Goal: Task Accomplishment & Management: Complete application form

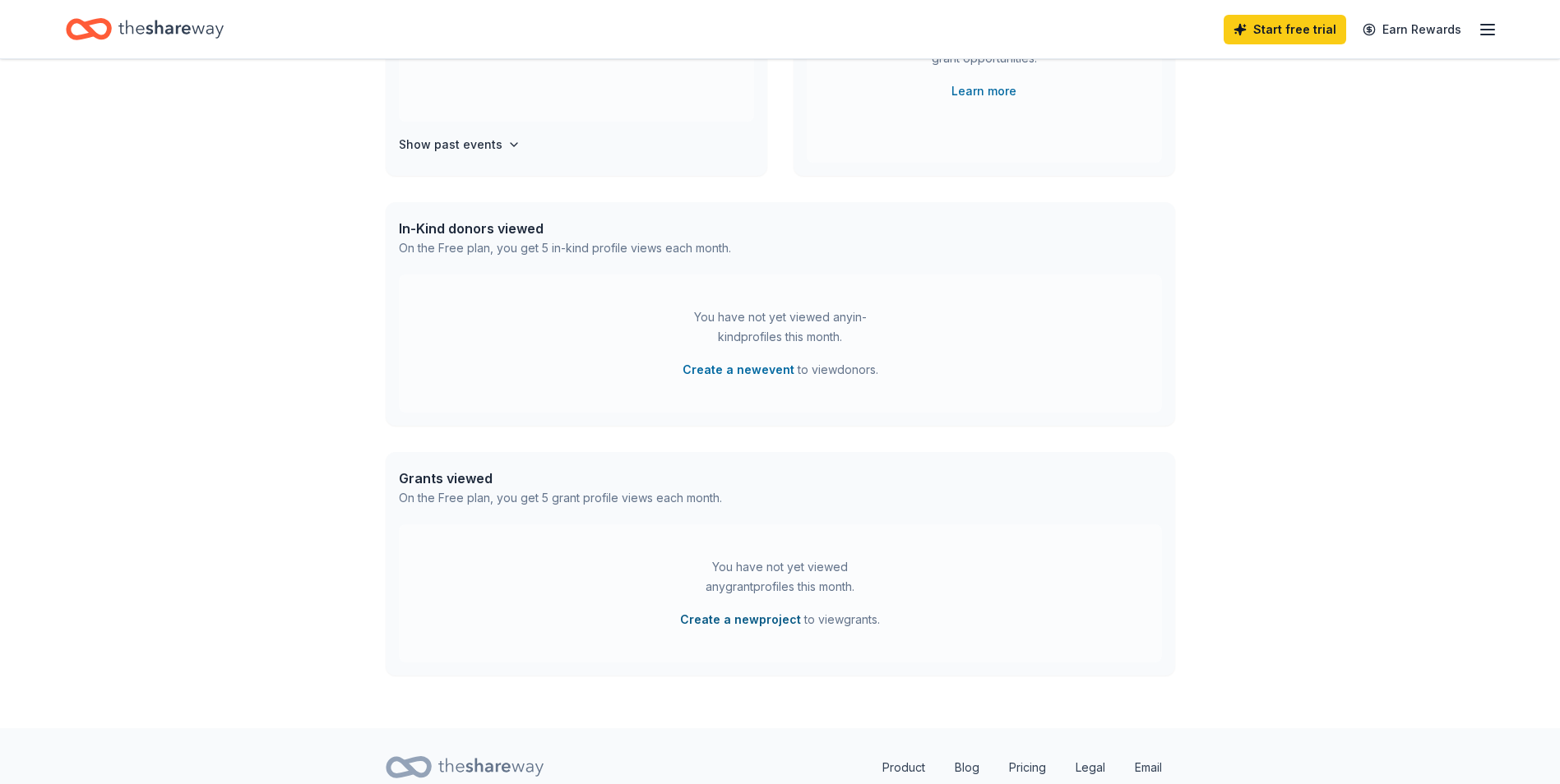
scroll to position [354, 0]
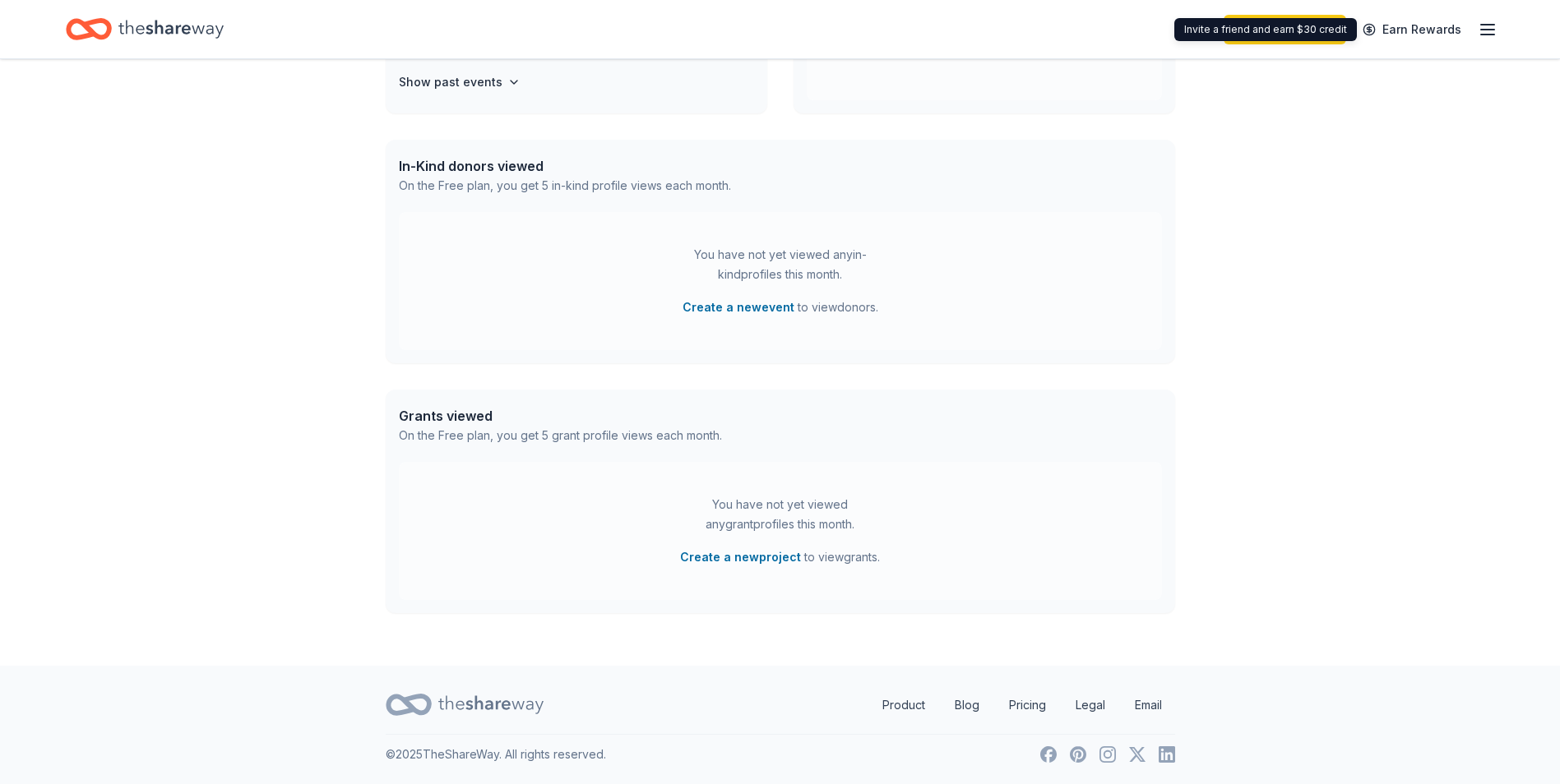
click at [1500, 25] on div "Start free trial Earn Rewards" at bounding box center [780, 29] width 1560 height 58
click at [1493, 26] on icon "button" at bounding box center [1488, 30] width 20 height 20
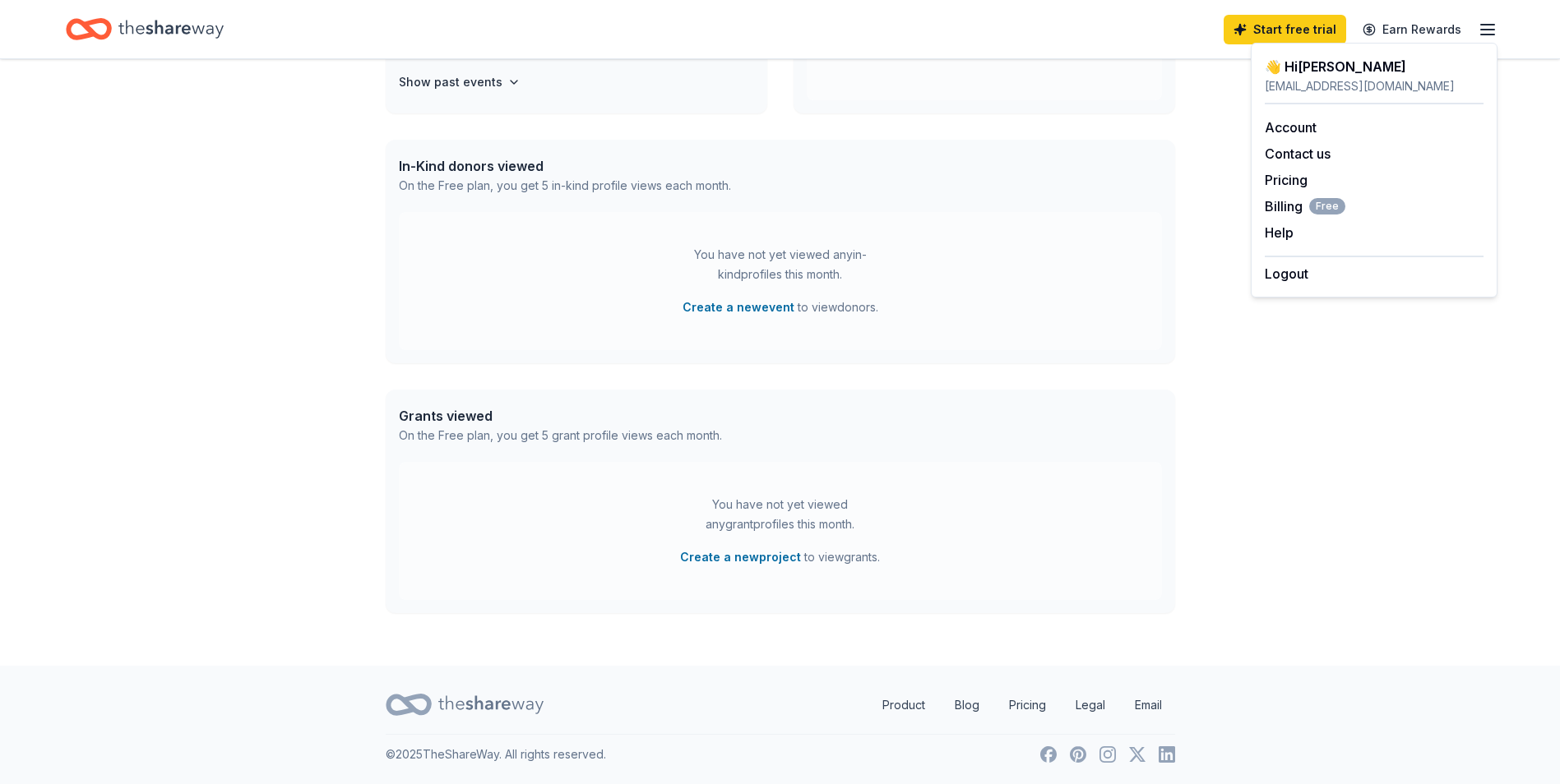
click at [201, 20] on icon "Home" at bounding box center [171, 28] width 105 height 34
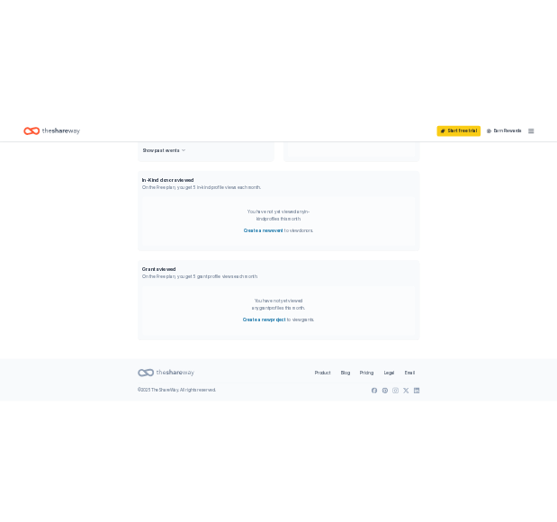
scroll to position [0, 0]
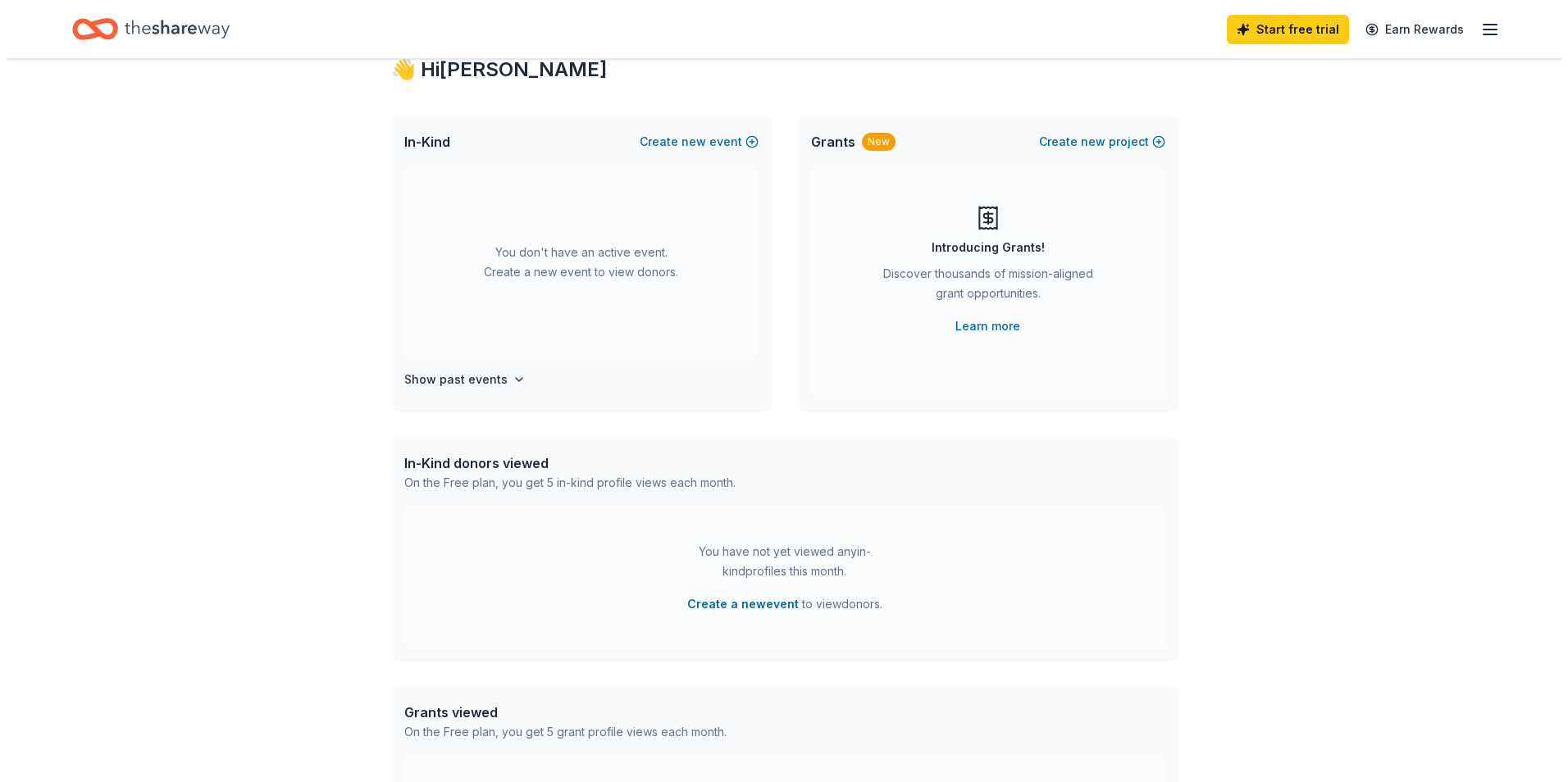
scroll to position [82, 0]
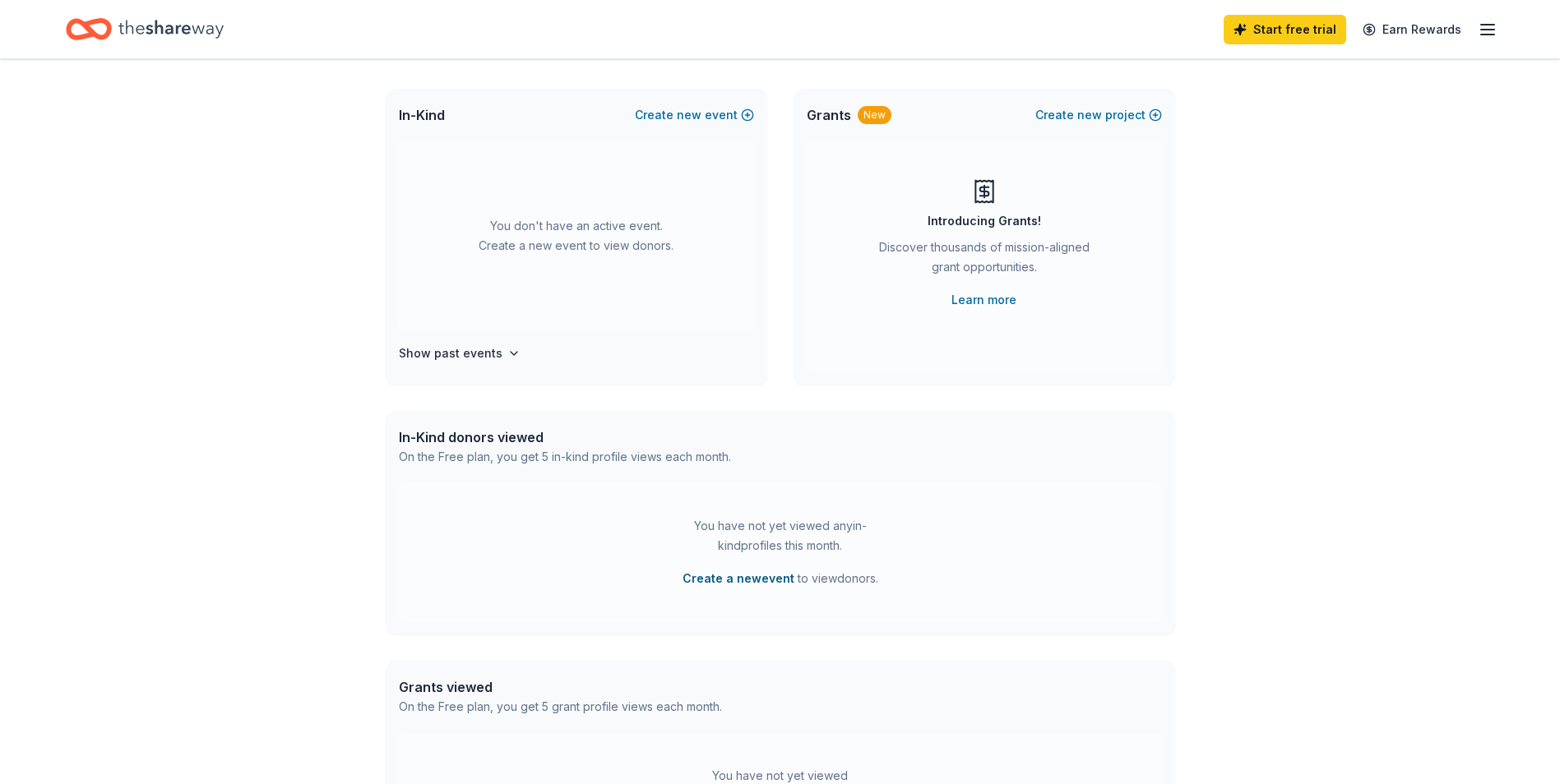
click at [765, 577] on button "Create a new event" at bounding box center [738, 579] width 111 height 20
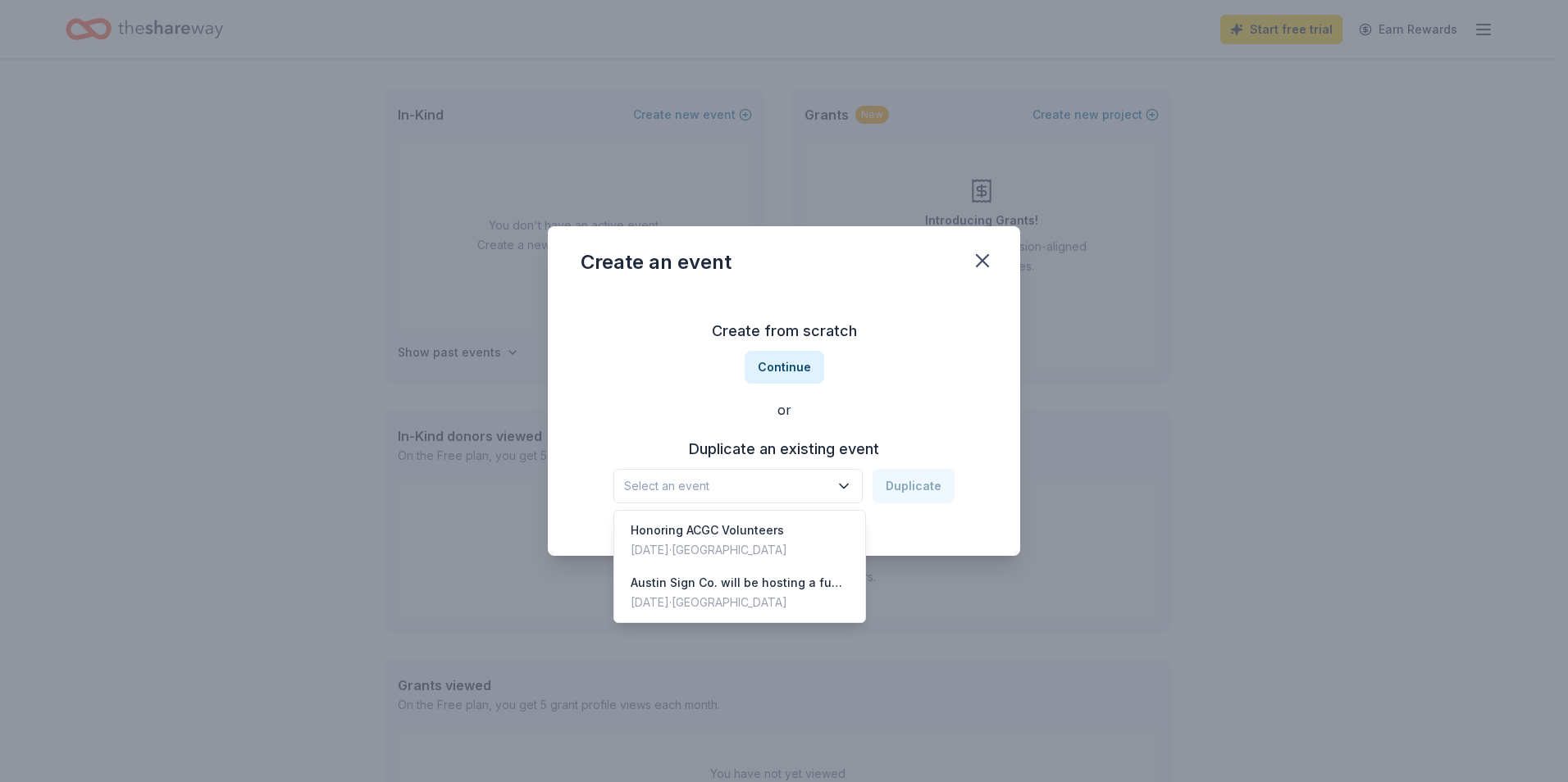
click at [758, 480] on span "Select an event" at bounding box center [727, 487] width 205 height 20
click at [760, 528] on div "Honoring ACGC Volunteers" at bounding box center [709, 530] width 157 height 20
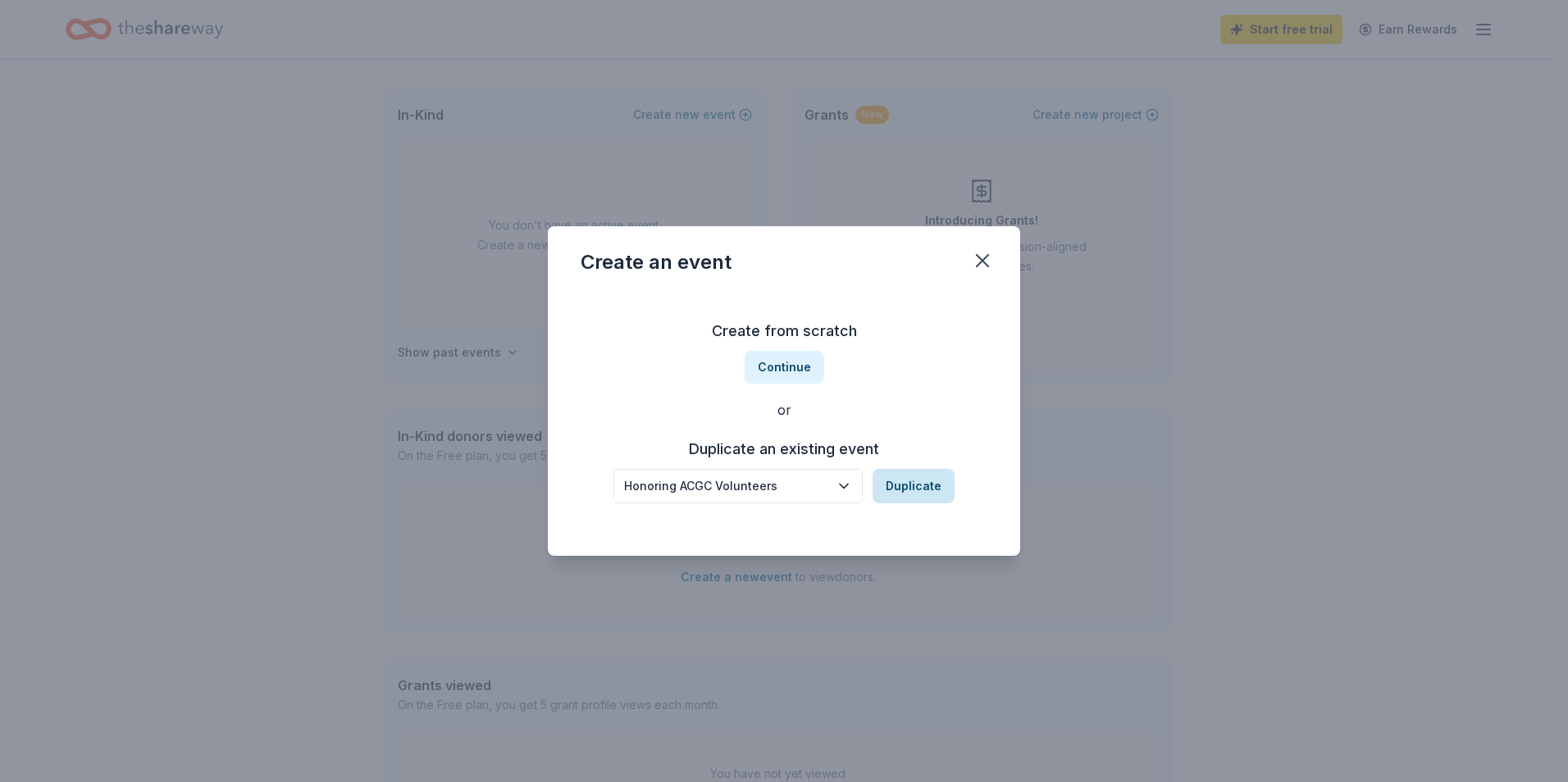
click at [941, 483] on button "Duplicate" at bounding box center [913, 487] width 82 height 35
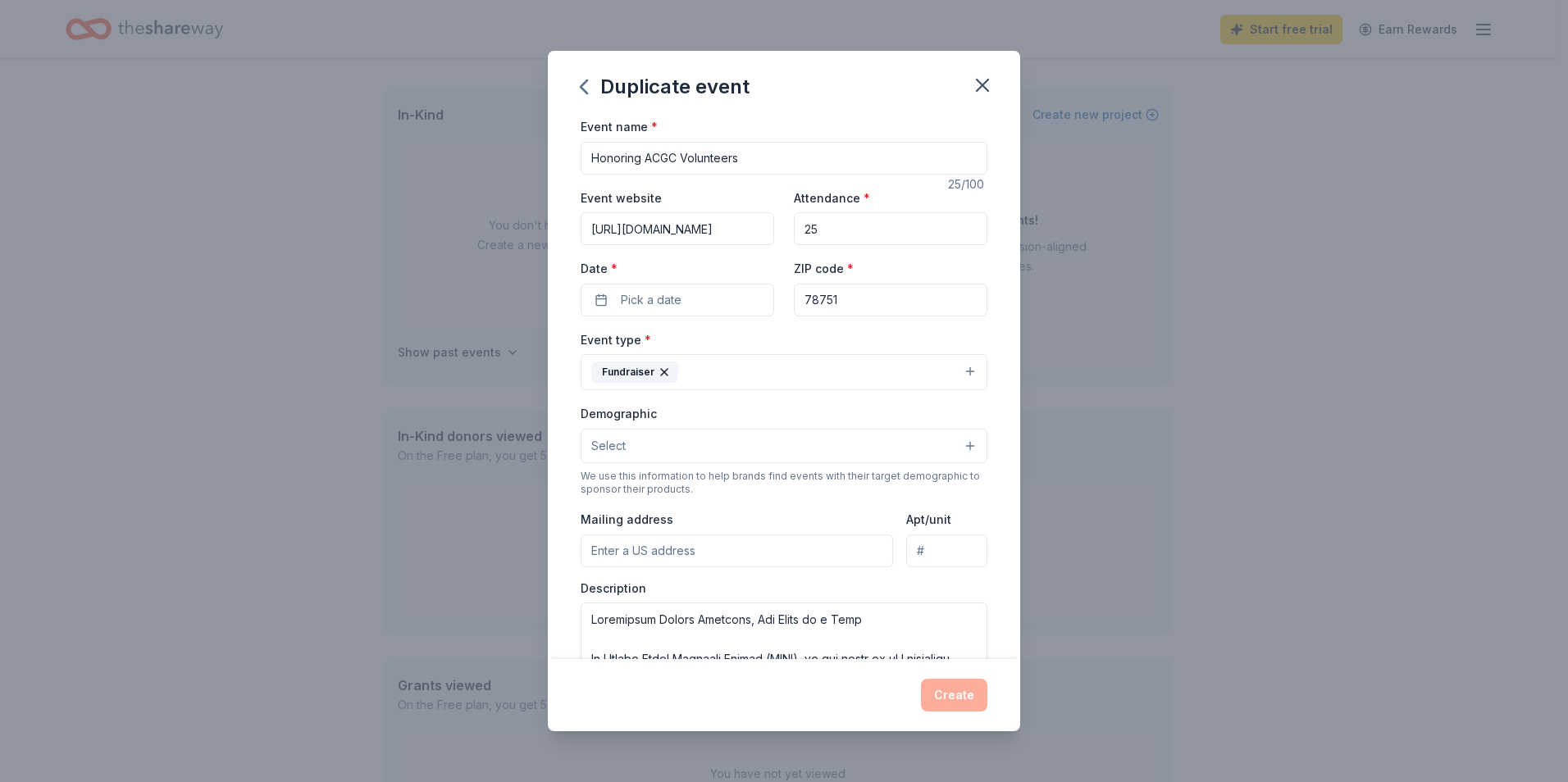
click at [821, 235] on input "25" at bounding box center [891, 229] width 193 height 33
click at [732, 313] on button "Pick a date" at bounding box center [677, 300] width 193 height 33
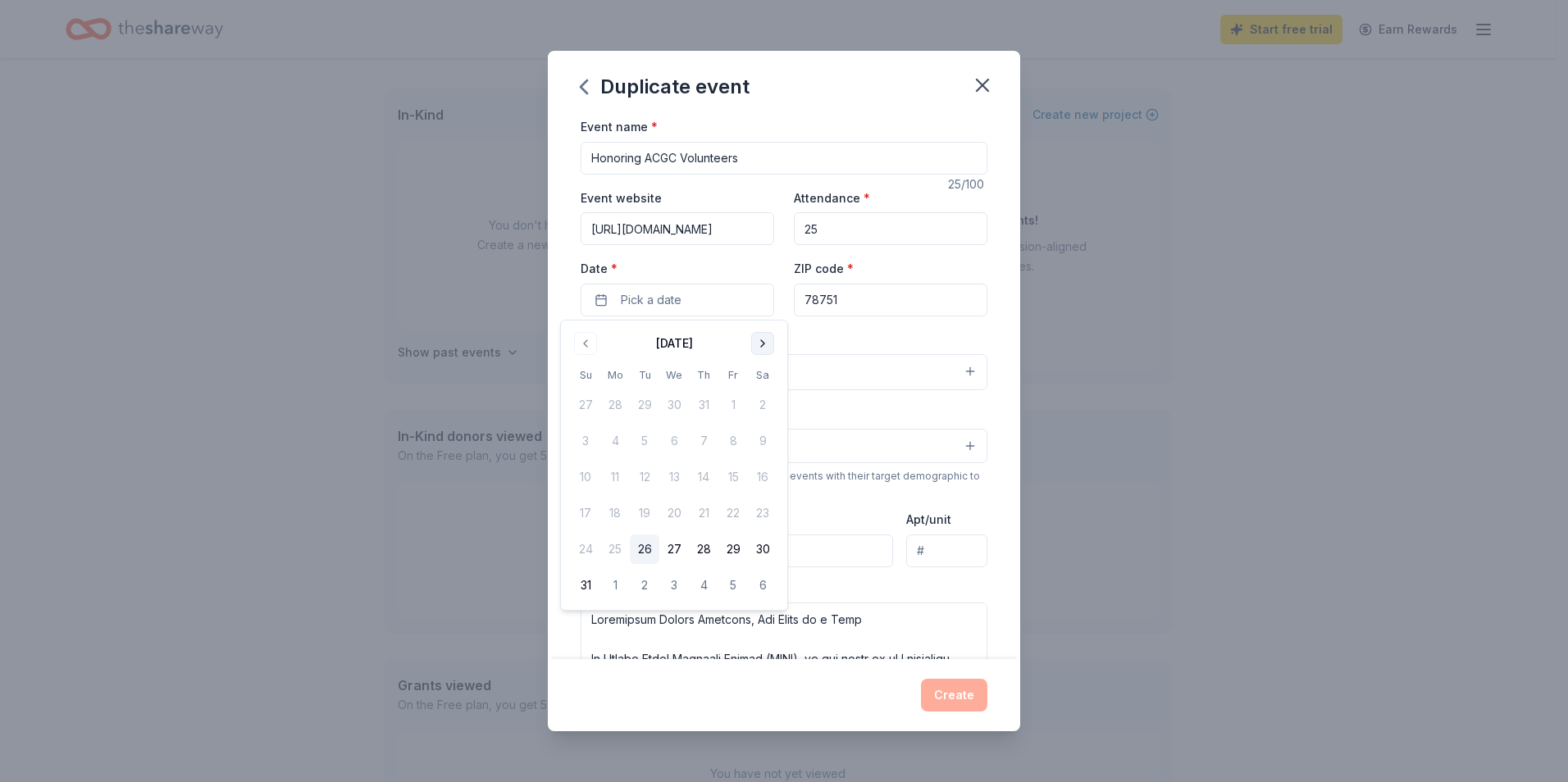
click at [759, 338] on button "Go to next month" at bounding box center [762, 343] width 23 height 23
click at [671, 404] on button "1" at bounding box center [674, 405] width 29 height 29
click at [735, 439] on button "10" at bounding box center [733, 441] width 29 height 29
click at [971, 345] on div "Event type * Fundraiser" at bounding box center [784, 360] width 407 height 61
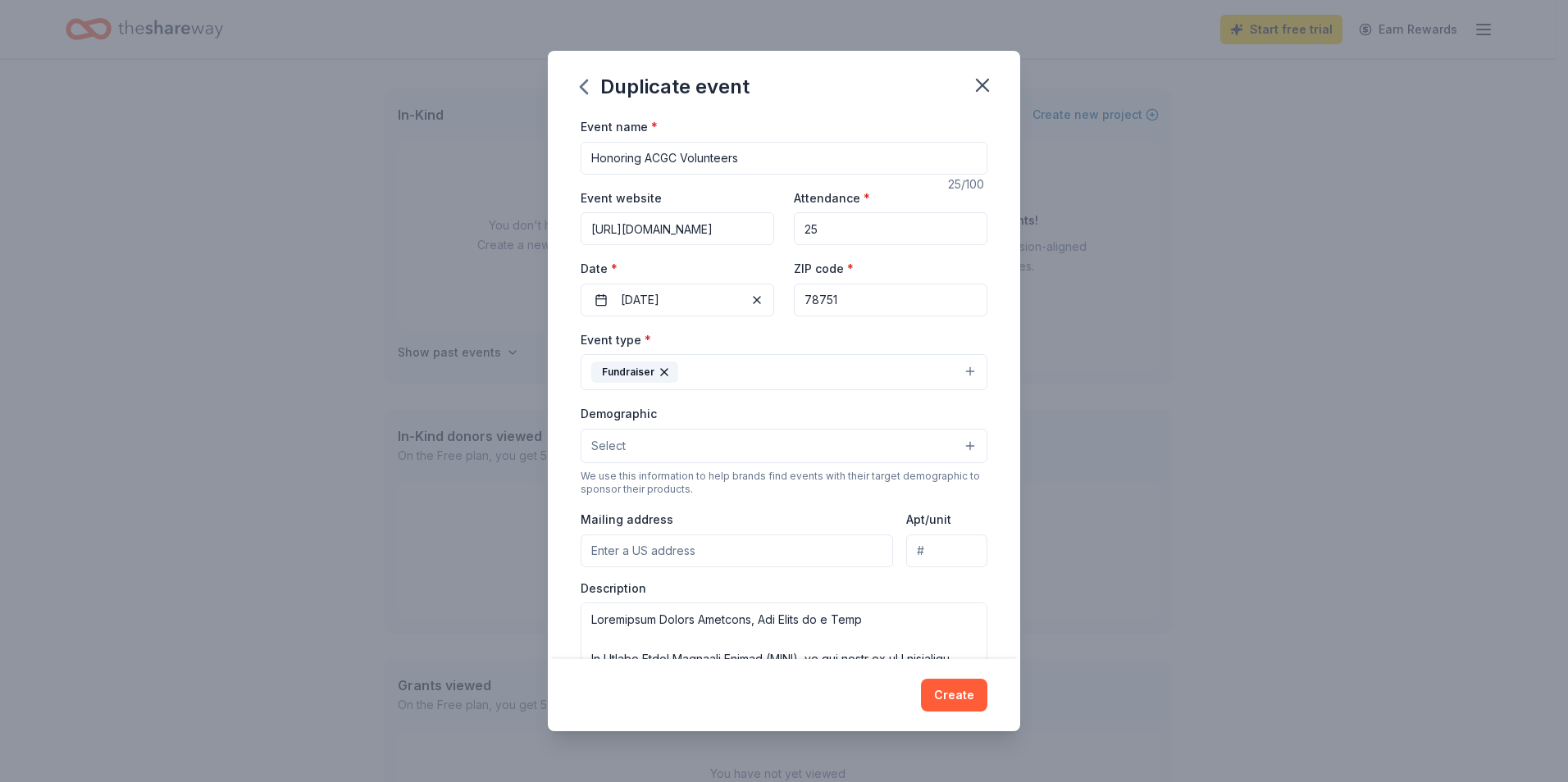
click at [809, 437] on button "Select" at bounding box center [784, 447] width 407 height 35
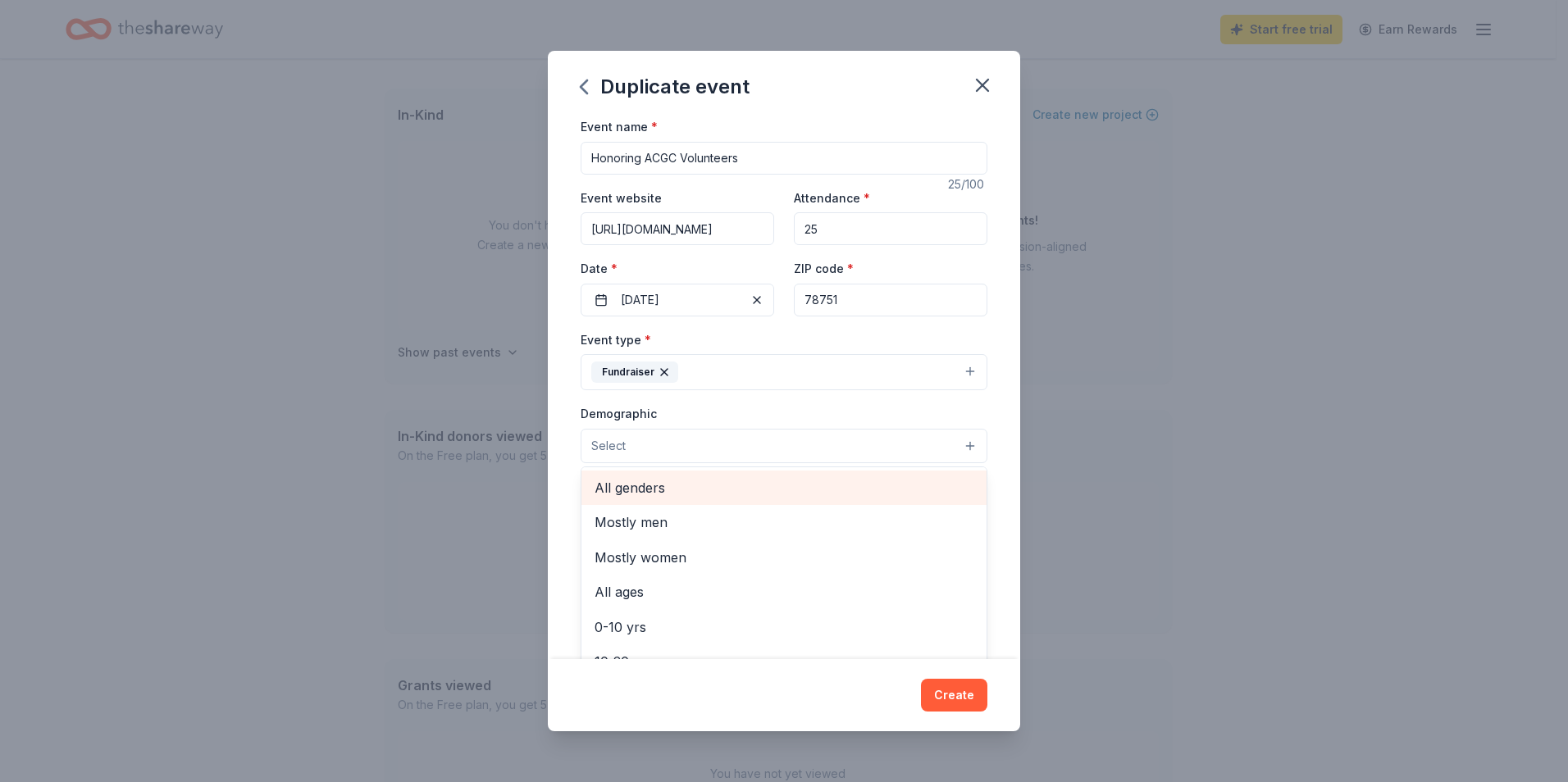
click at [789, 482] on span "All genders" at bounding box center [784, 488] width 379 height 21
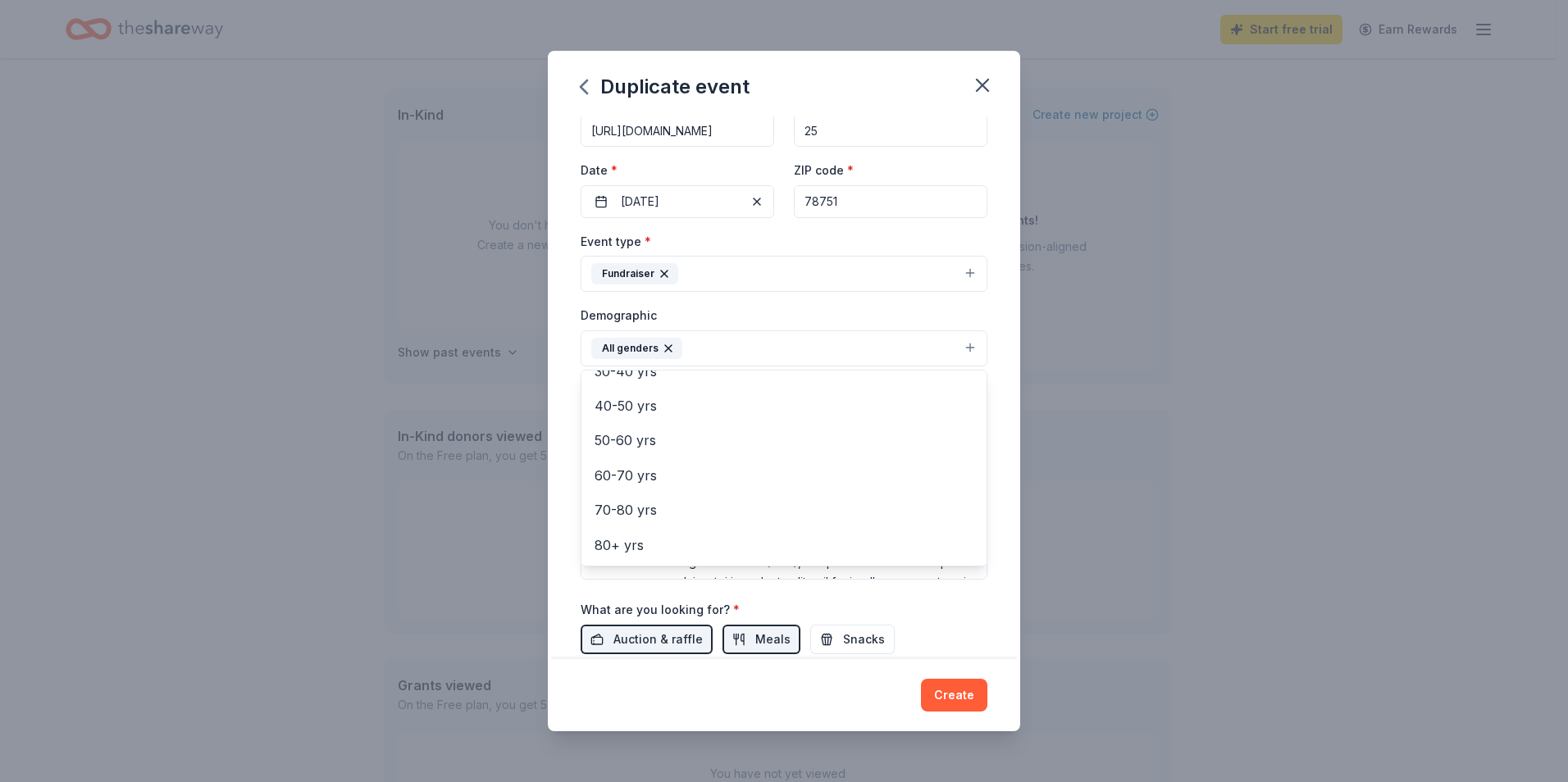
scroll to position [15, 0]
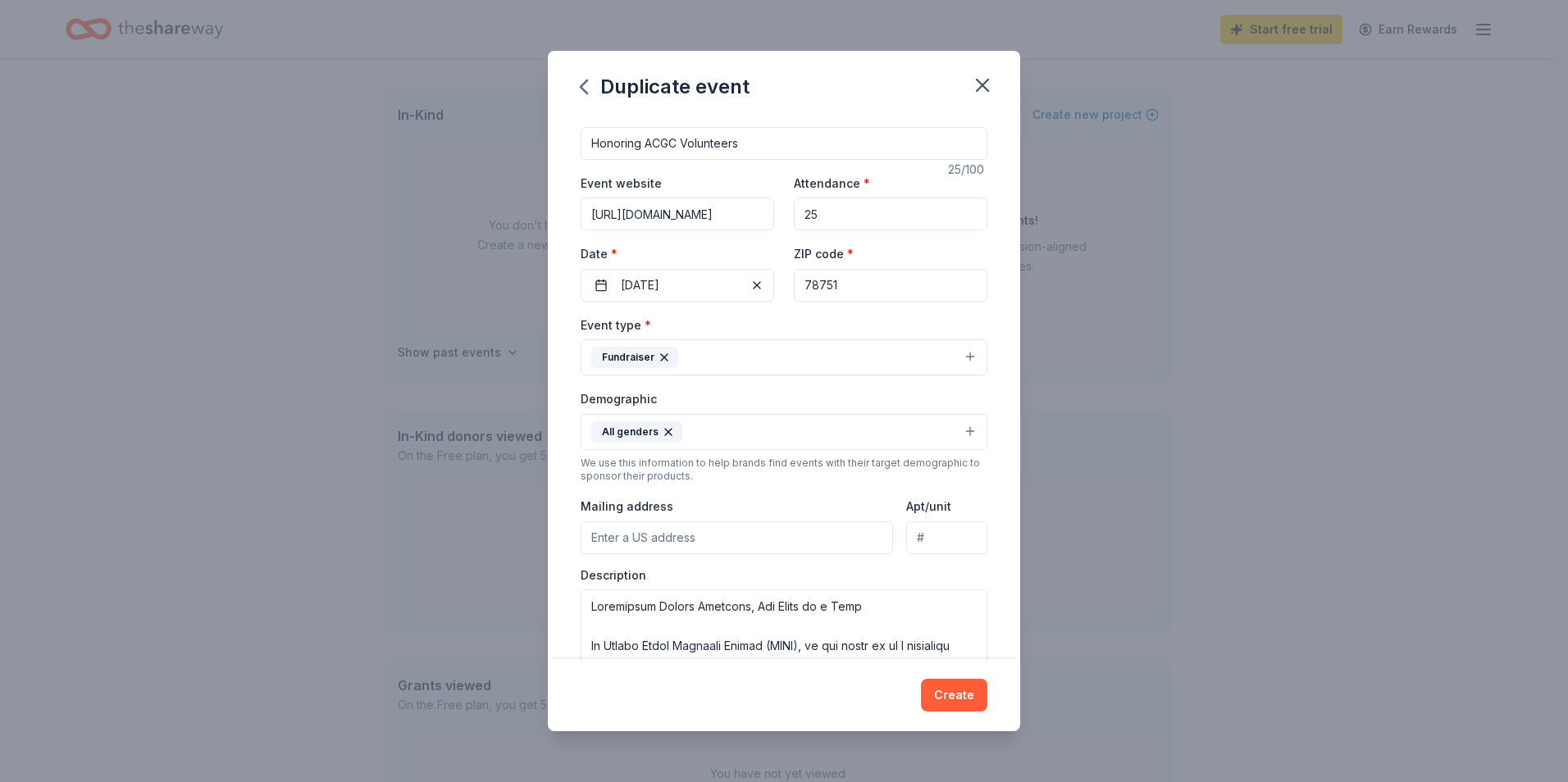
click at [975, 435] on button "All genders" at bounding box center [784, 432] width 407 height 36
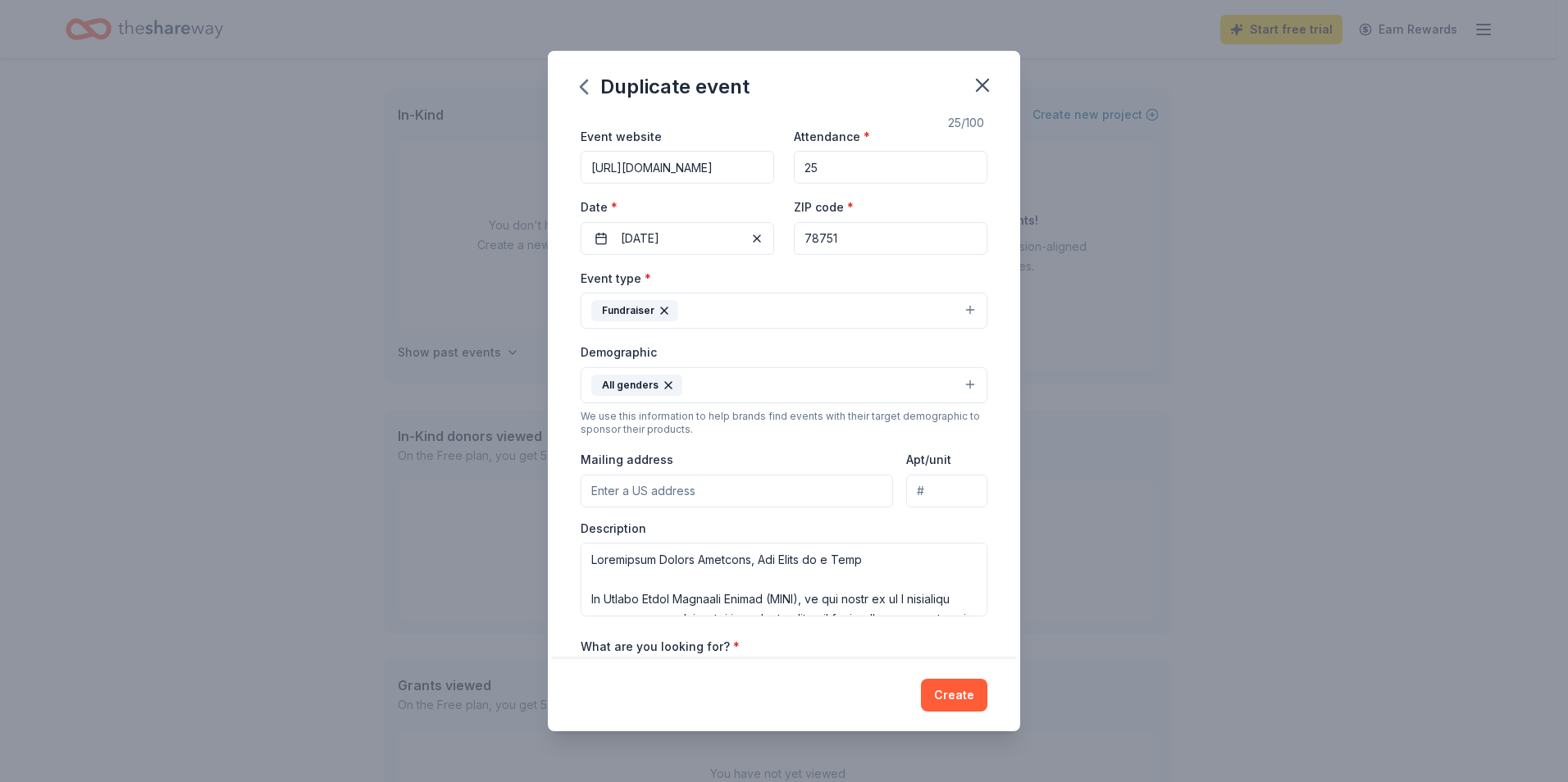
scroll to position [97, 0]
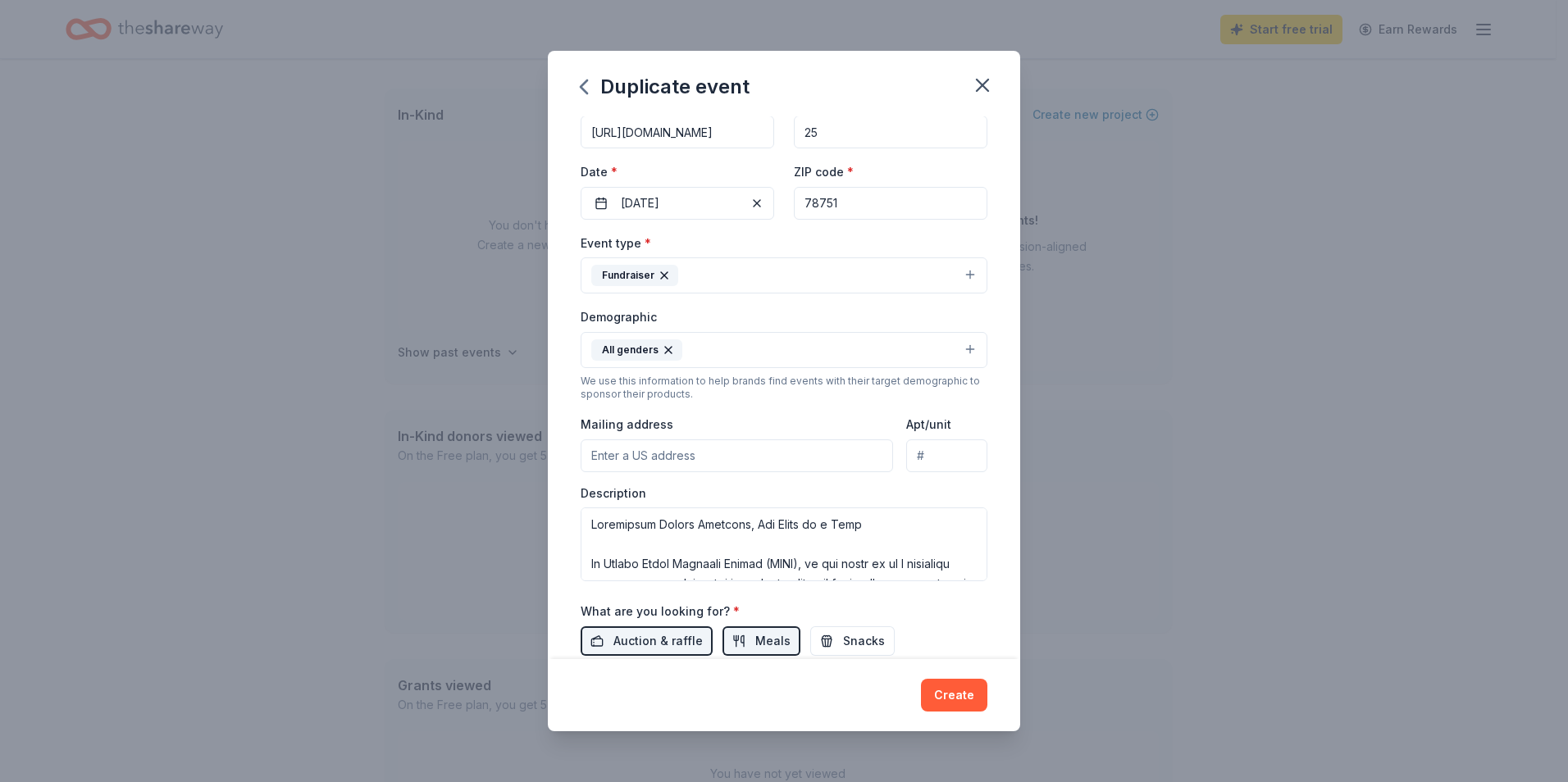
click at [791, 462] on input "Mailing address" at bounding box center [737, 456] width 313 height 33
type input "810 W 45th St Austin, Texas 78751"
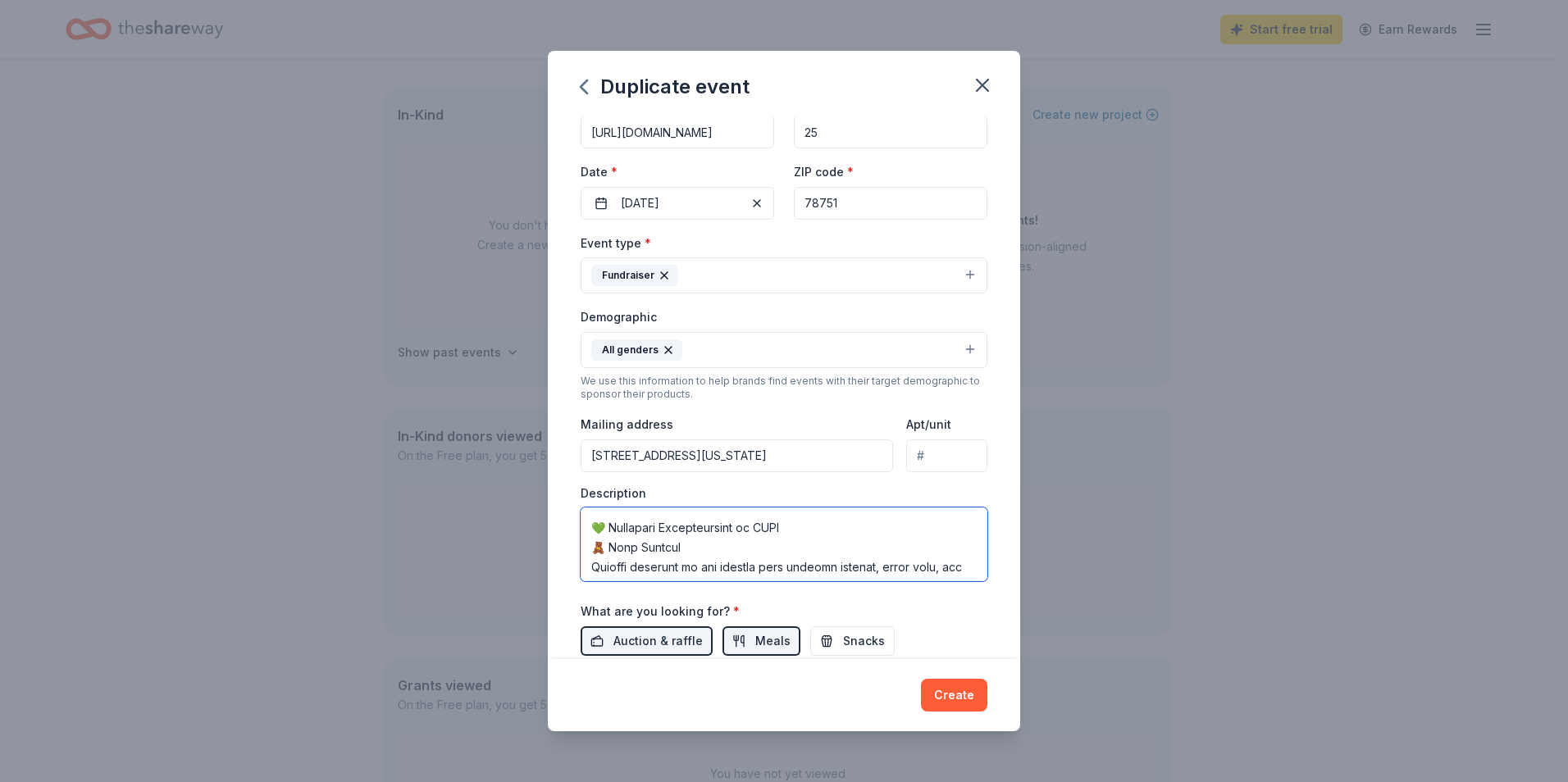
click at [732, 562] on textarea at bounding box center [784, 544] width 407 height 74
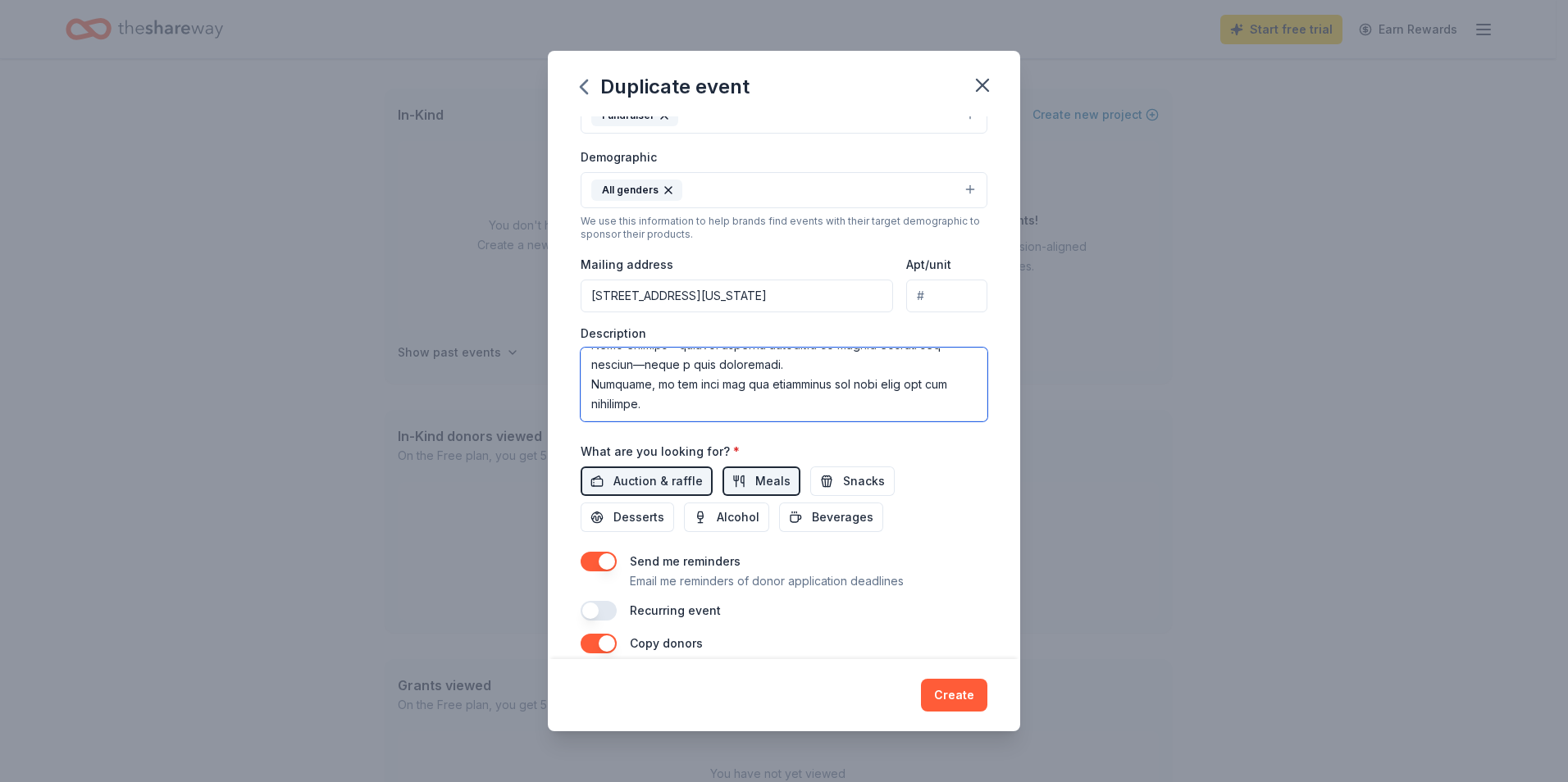
scroll to position [261, 0]
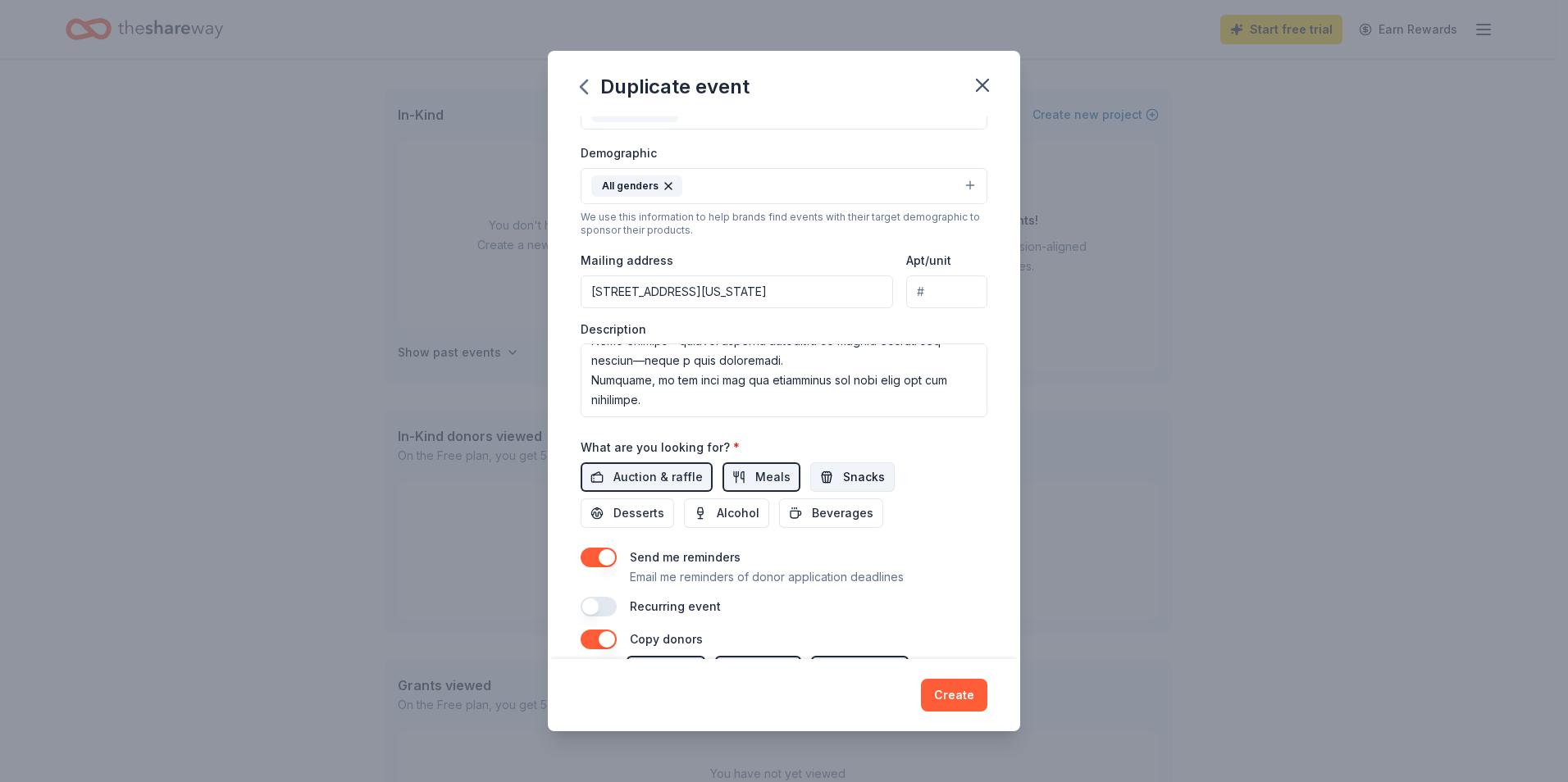
click at [871, 471] on span "Snacks" at bounding box center [864, 478] width 42 height 20
click at [839, 511] on span "Beverages" at bounding box center [842, 513] width 61 height 20
click at [603, 517] on button "Desserts" at bounding box center [627, 513] width 94 height 29
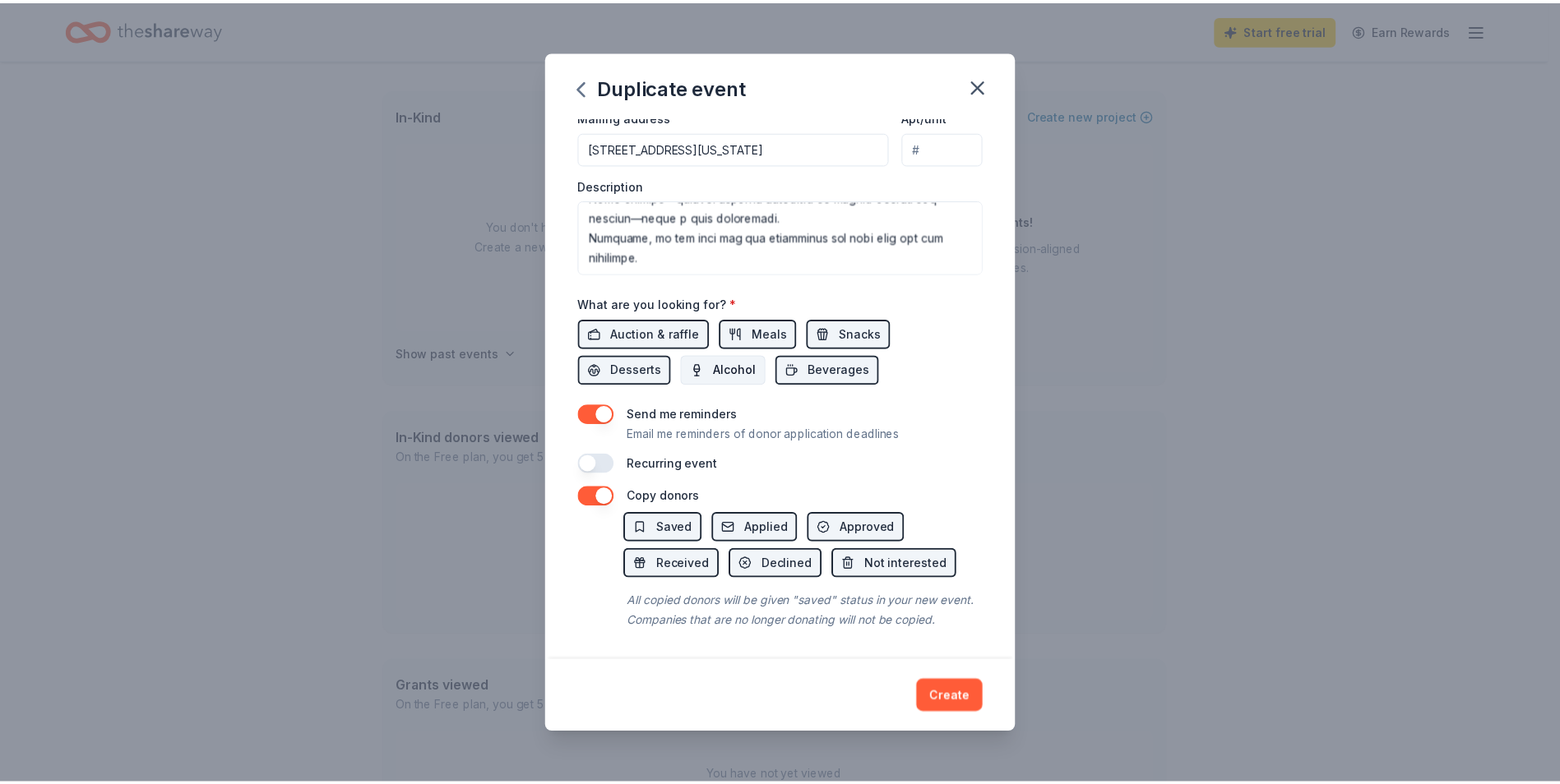
scroll to position [426, 0]
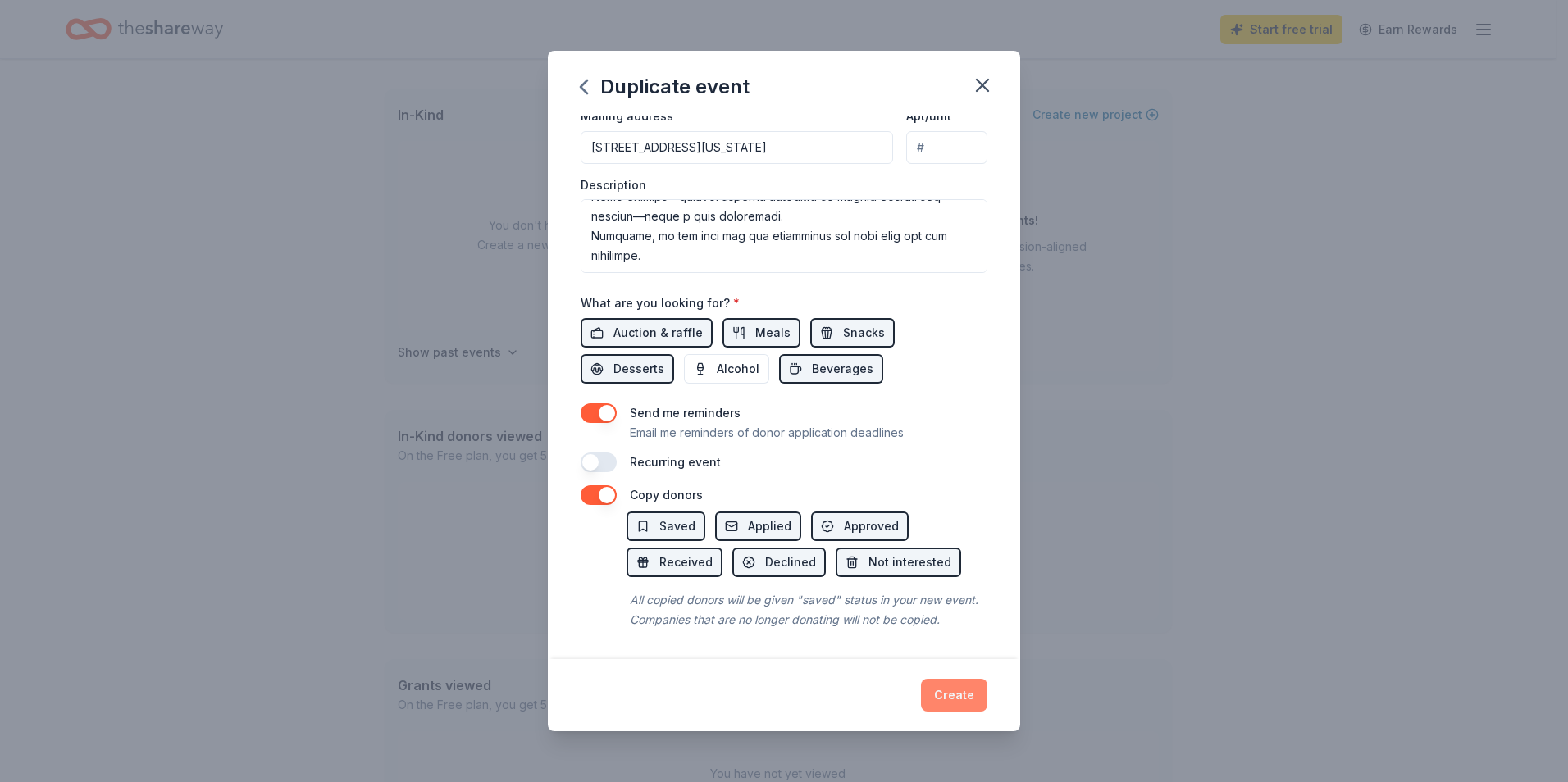
click at [964, 698] on button "Create" at bounding box center [954, 695] width 67 height 33
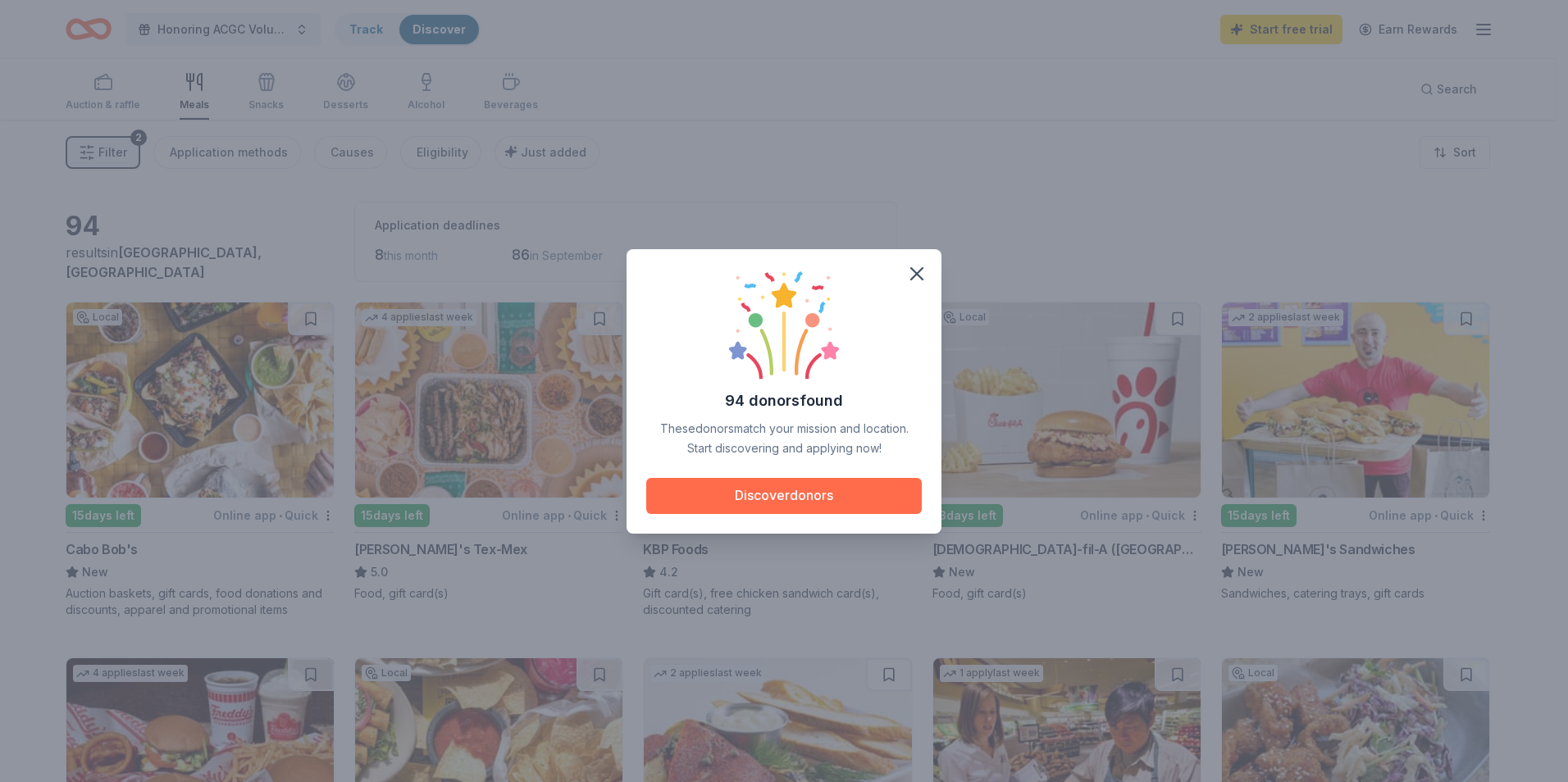
click at [847, 503] on button "Discover donors" at bounding box center [784, 497] width 275 height 36
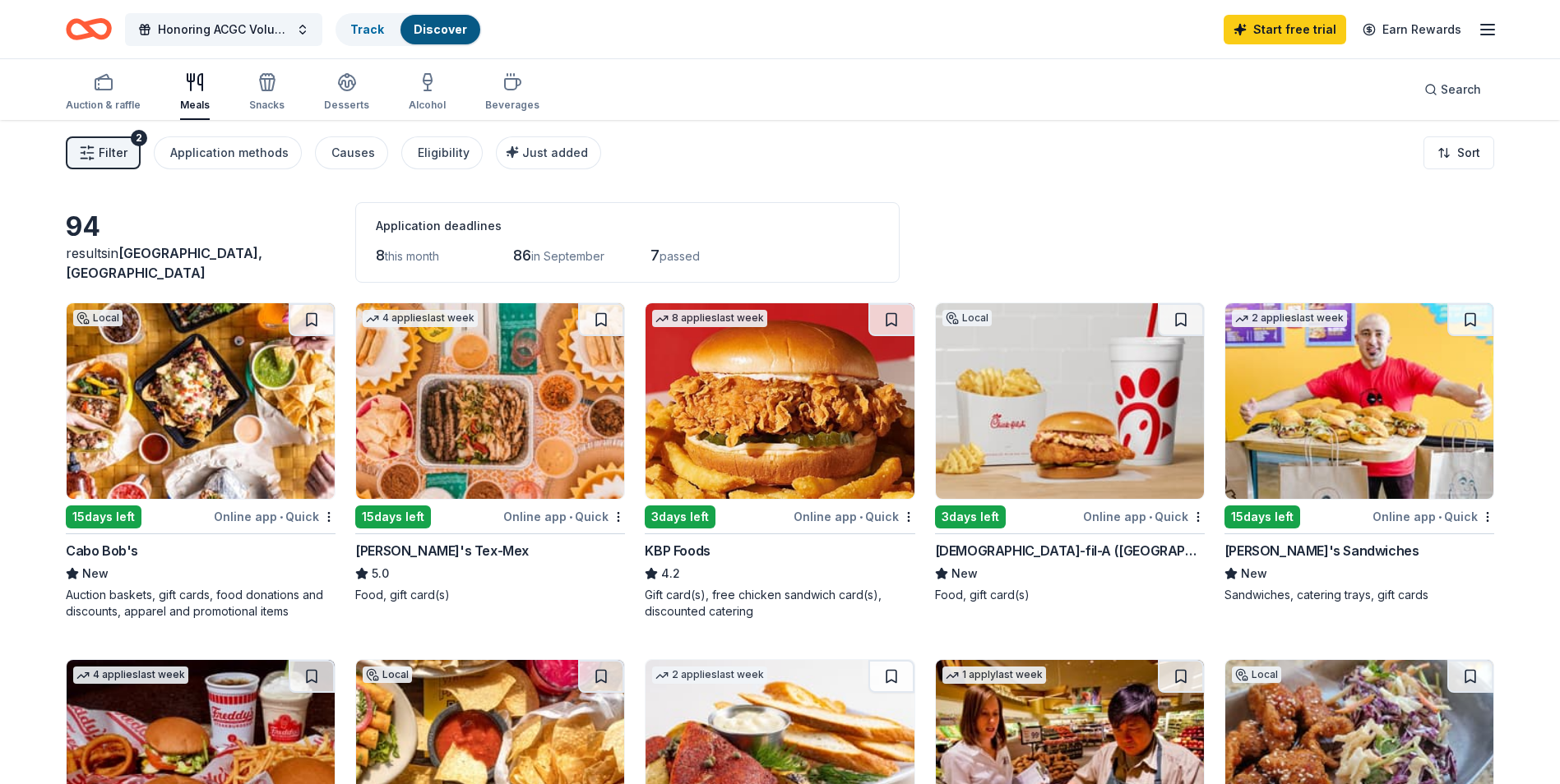
click at [464, 461] on img at bounding box center [490, 401] width 268 height 196
click at [793, 444] on img at bounding box center [779, 401] width 268 height 196
click at [1097, 408] on img at bounding box center [1069, 401] width 268 height 196
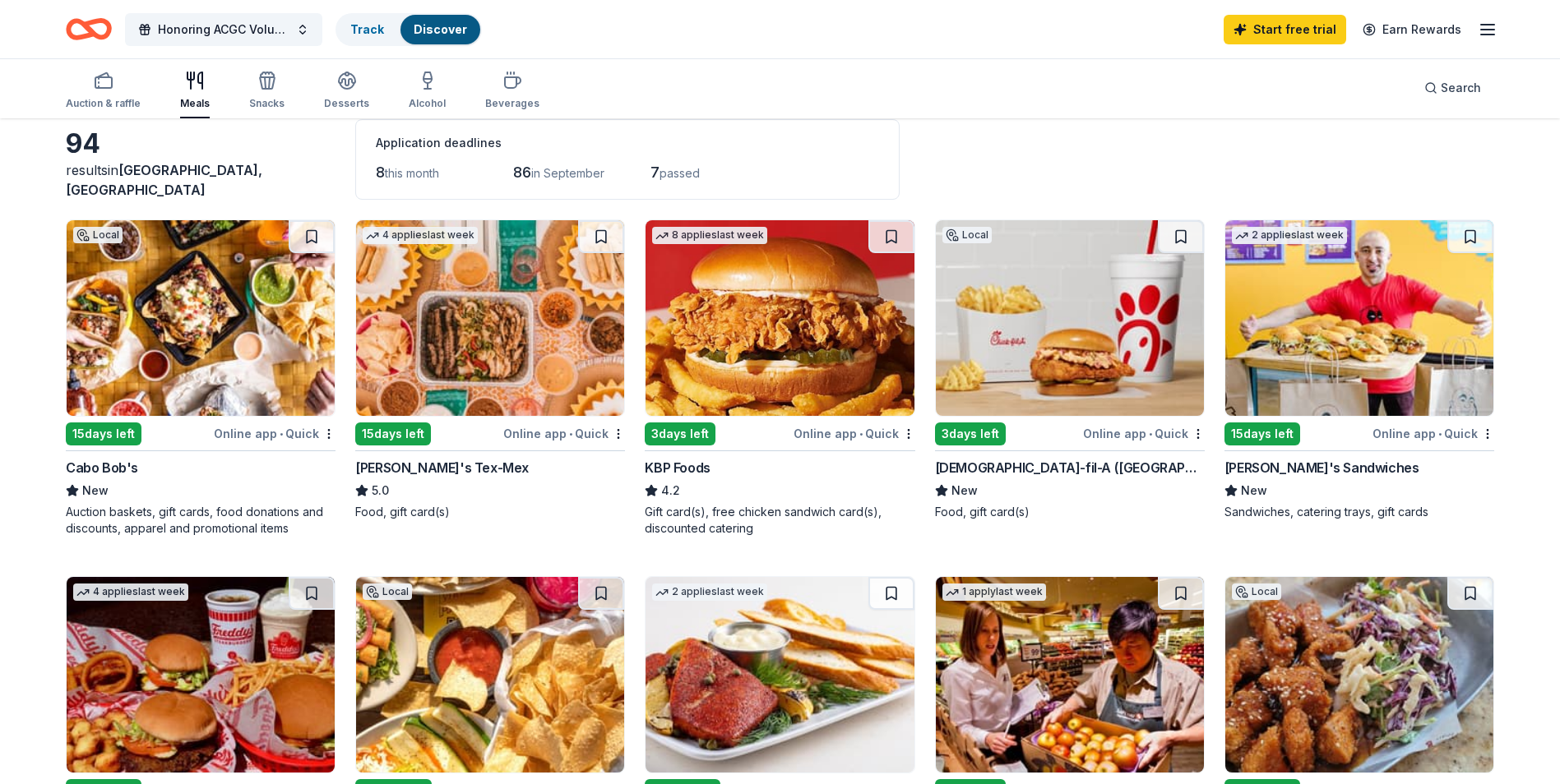
scroll to position [329, 0]
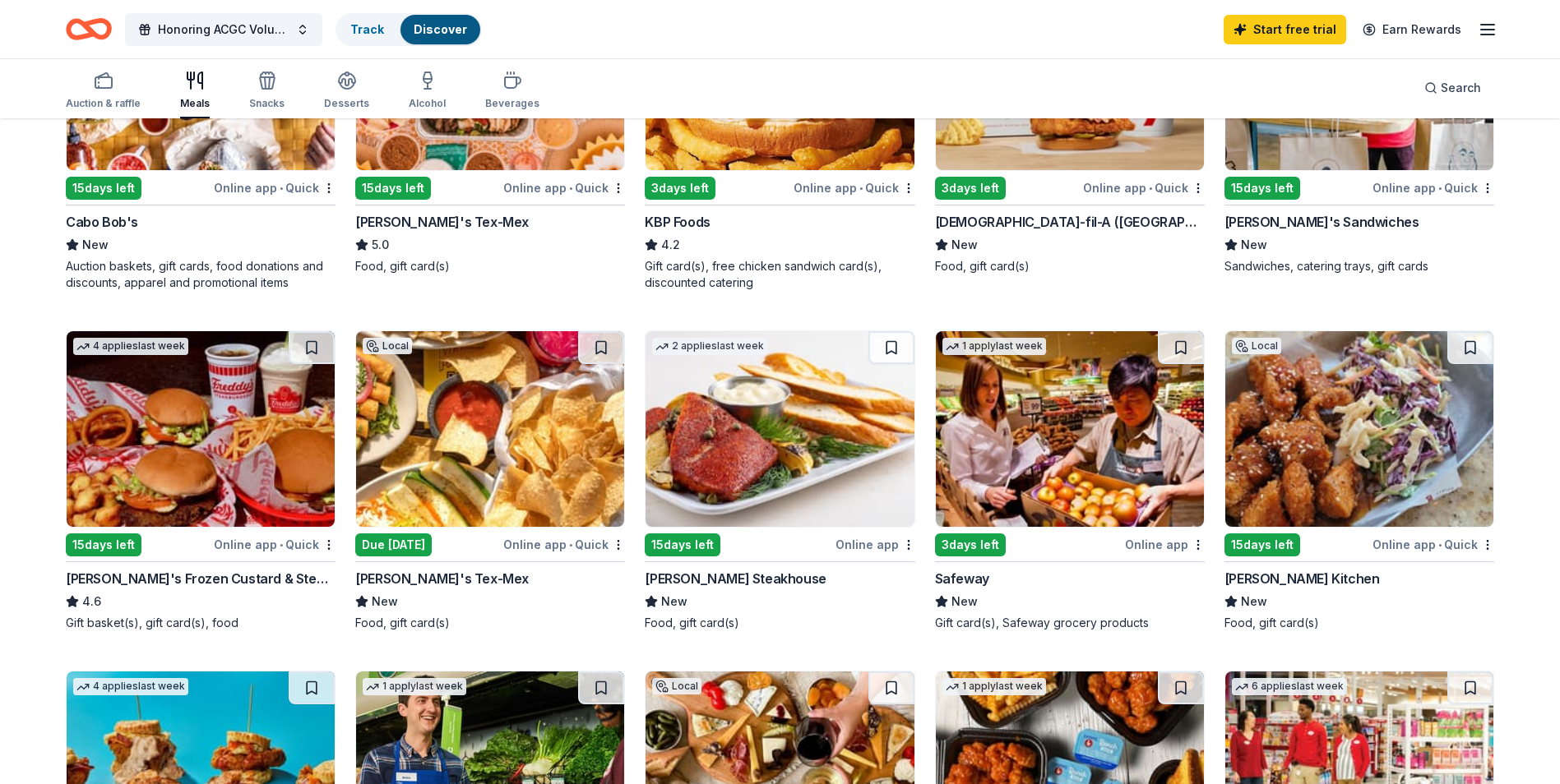
click at [210, 434] on img at bounding box center [200, 429] width 268 height 196
click at [809, 408] on img at bounding box center [779, 429] width 268 height 196
click at [478, 443] on img at bounding box center [490, 429] width 268 height 196
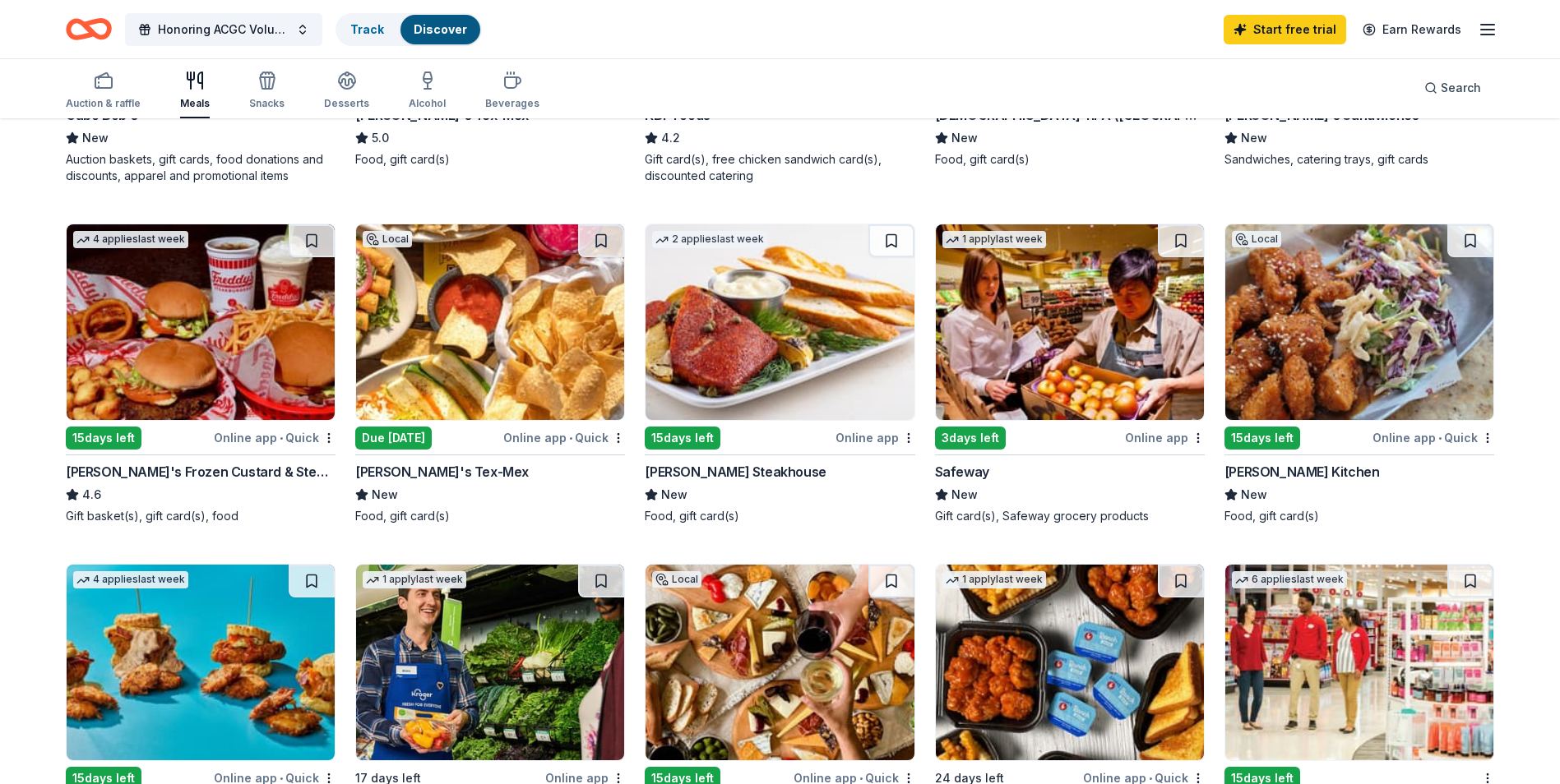
scroll to position [576, 0]
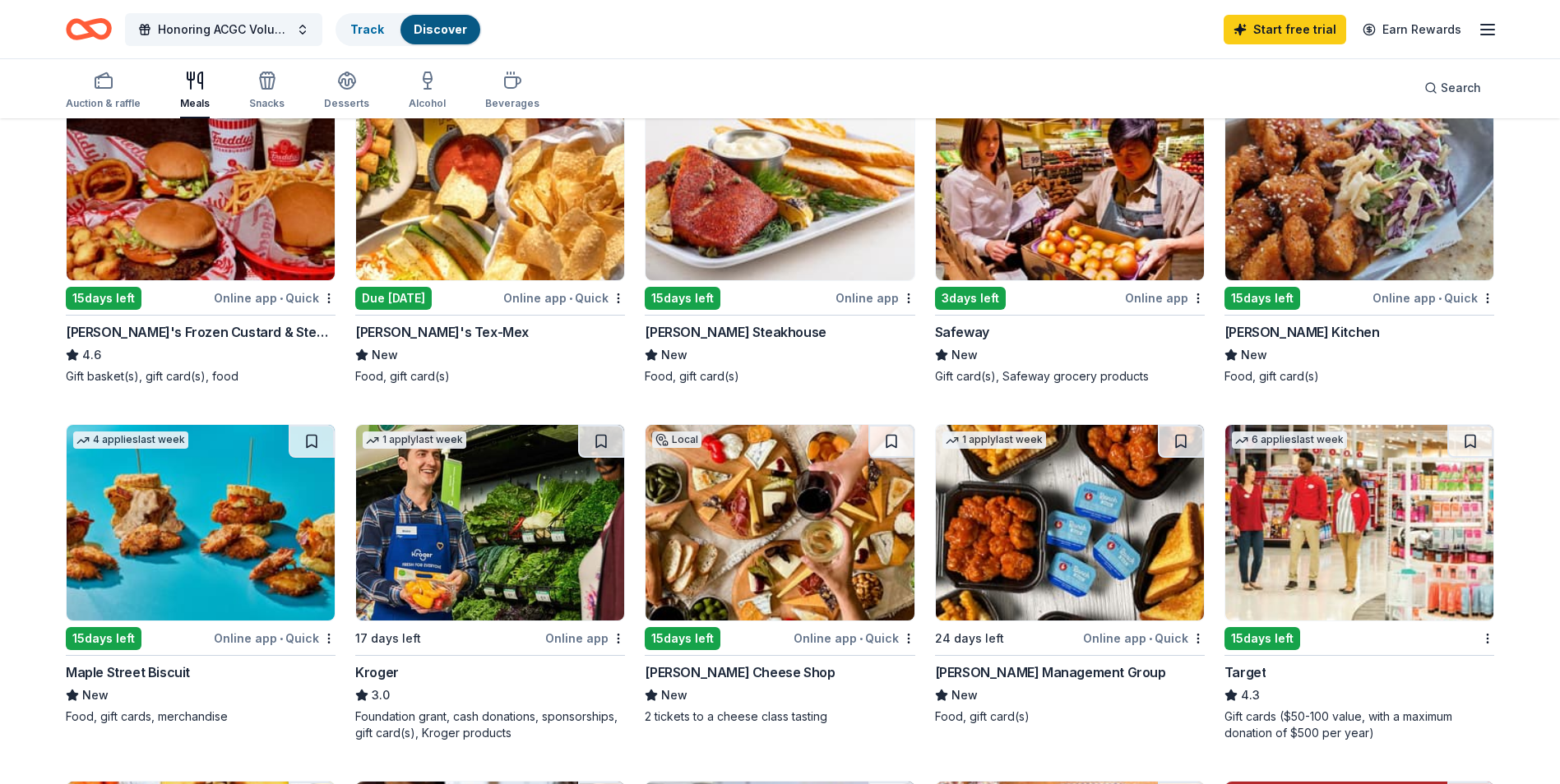
click at [778, 561] on img at bounding box center [779, 523] width 268 height 196
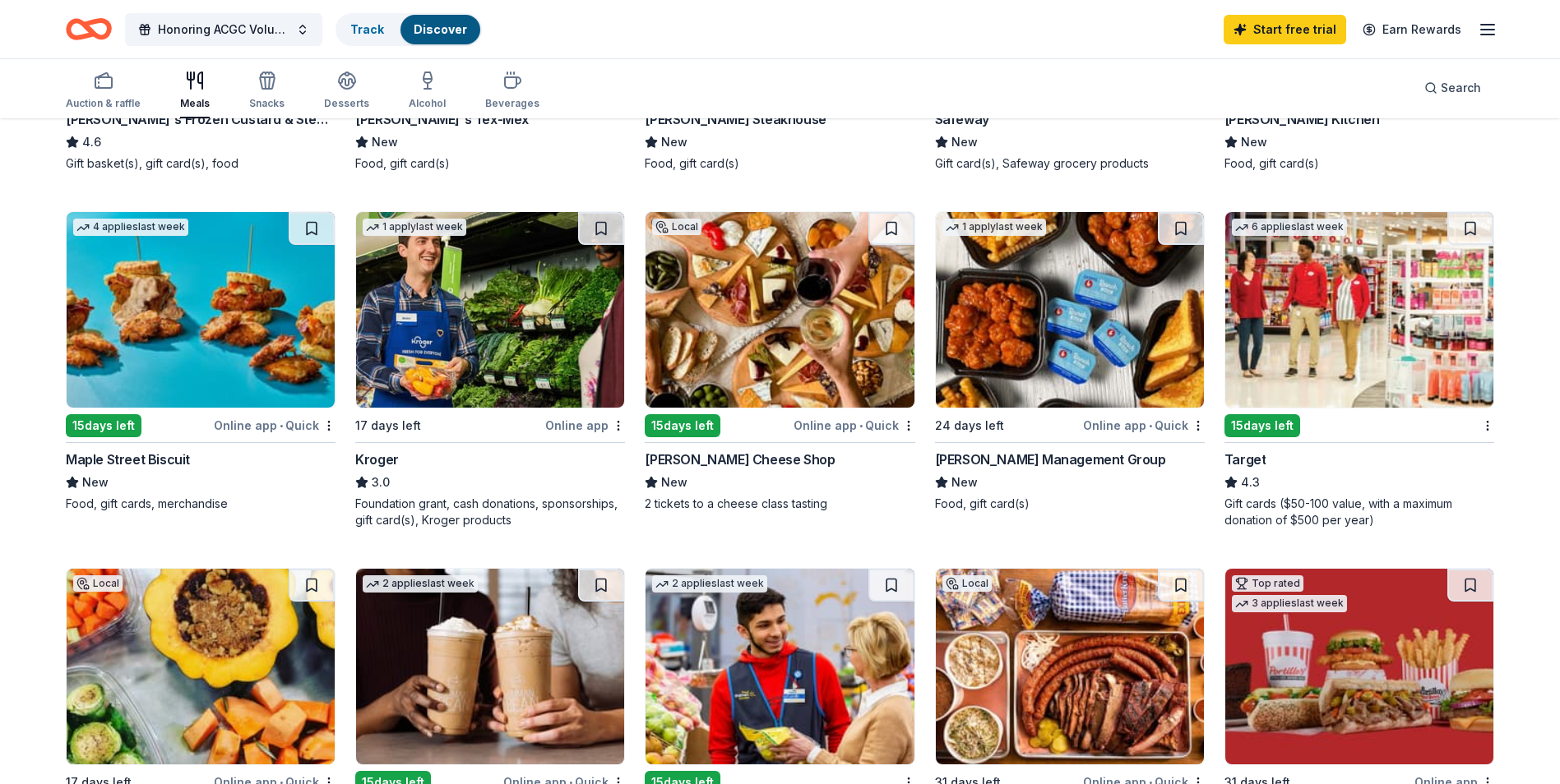
scroll to position [905, 0]
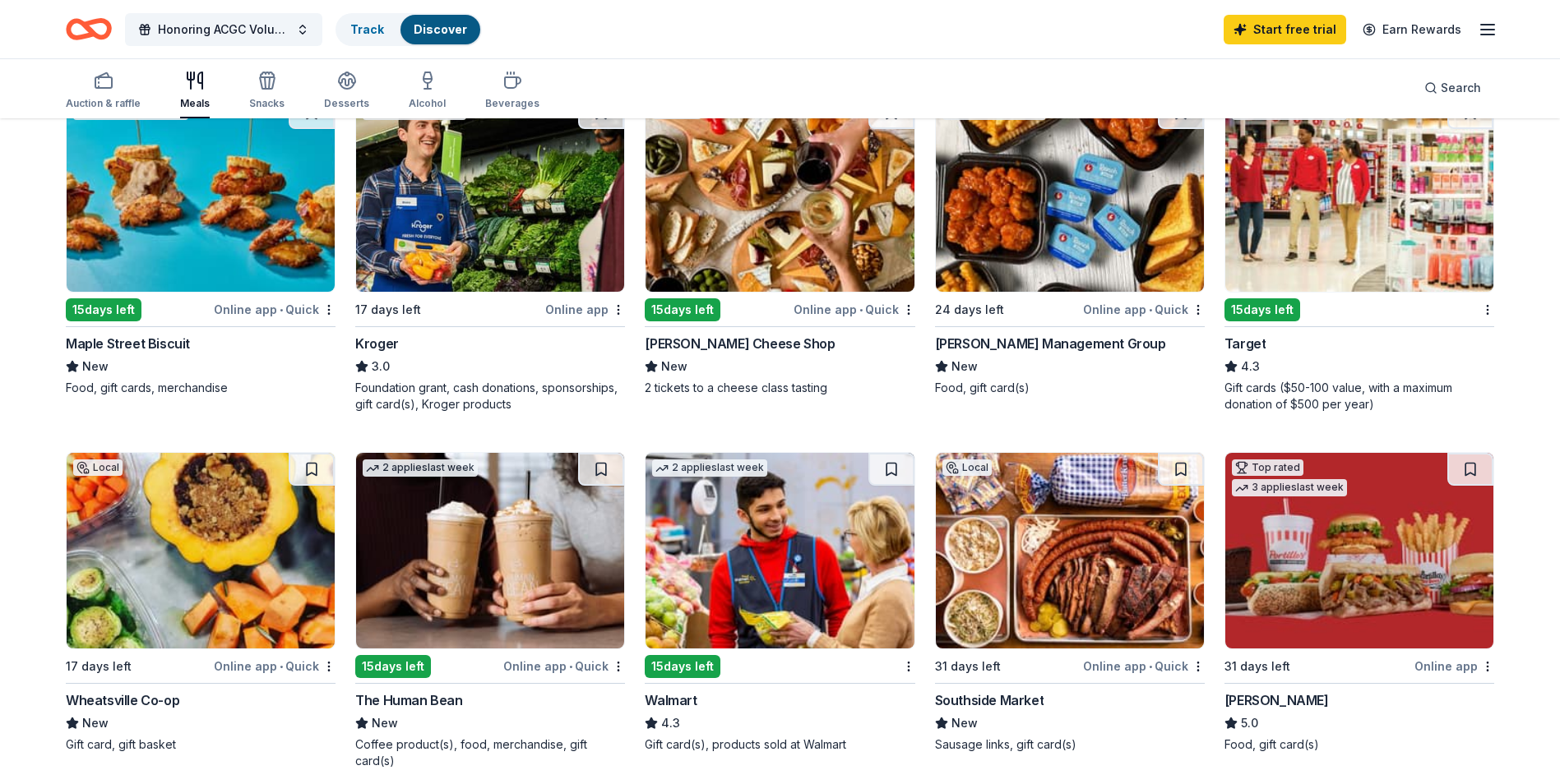
click at [1373, 241] on img at bounding box center [1359, 194] width 268 height 196
click at [764, 524] on img at bounding box center [779, 551] width 268 height 196
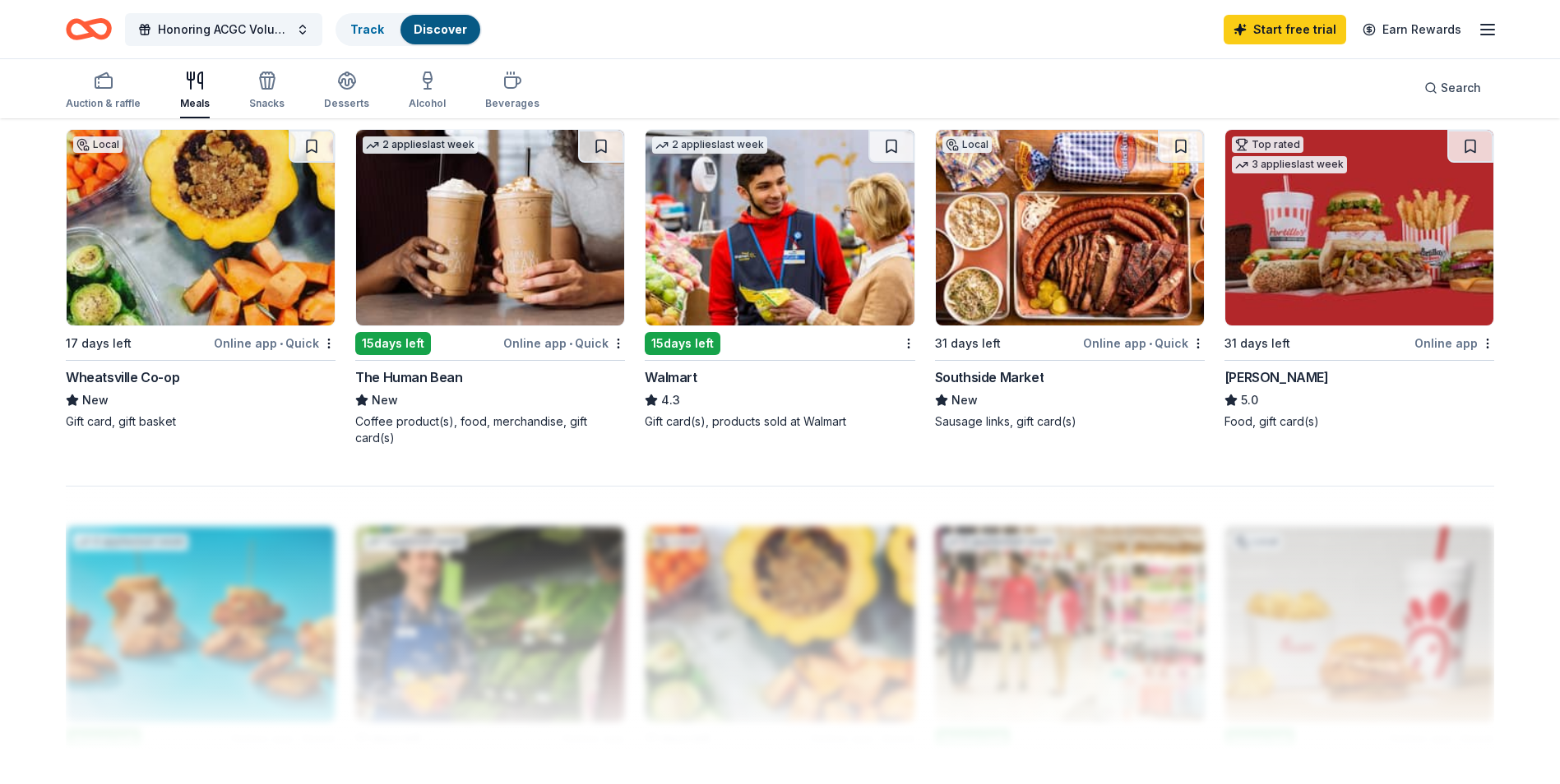
scroll to position [1151, 0]
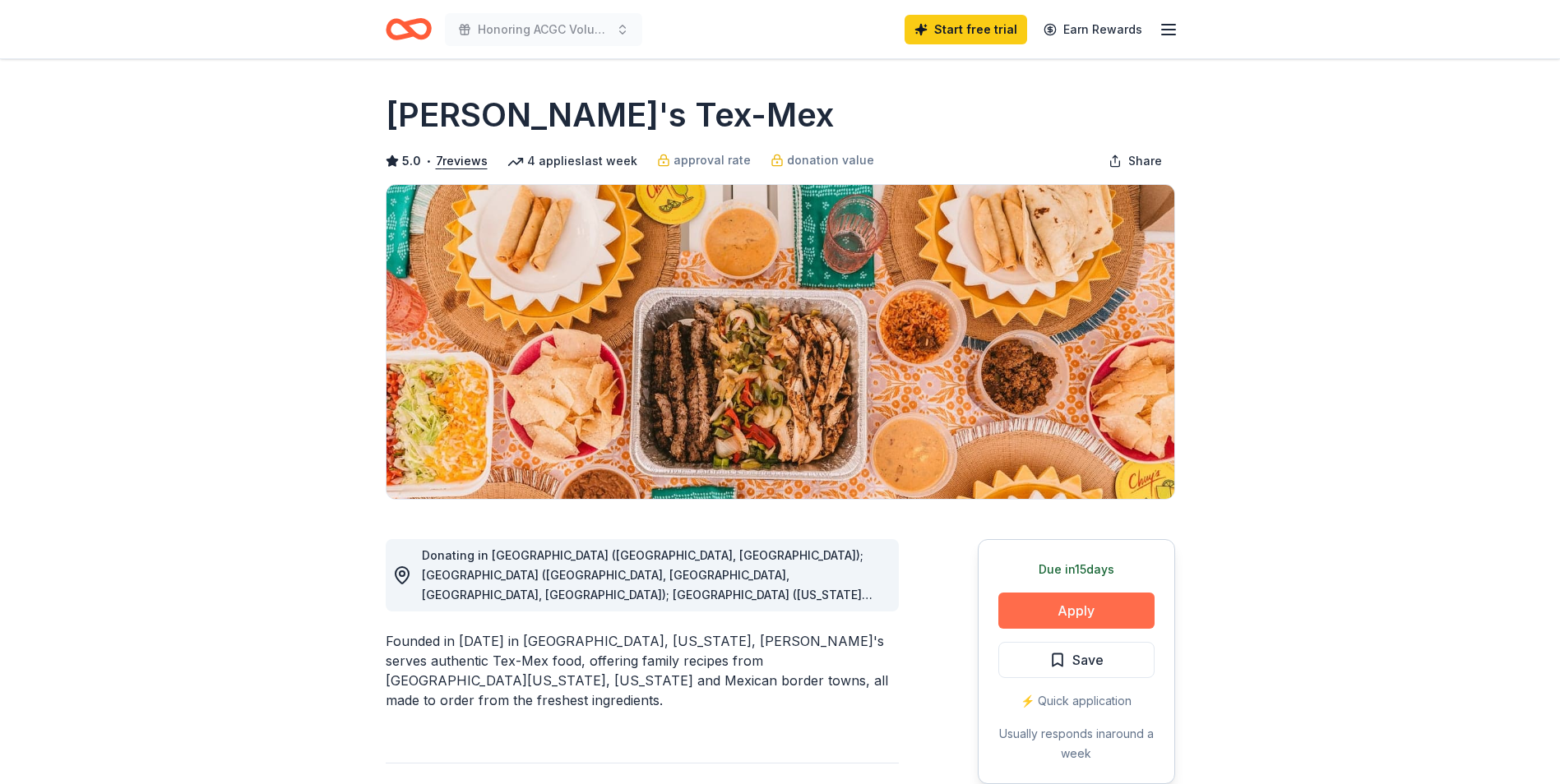
click at [1041, 619] on button "Apply" at bounding box center [1076, 611] width 156 height 37
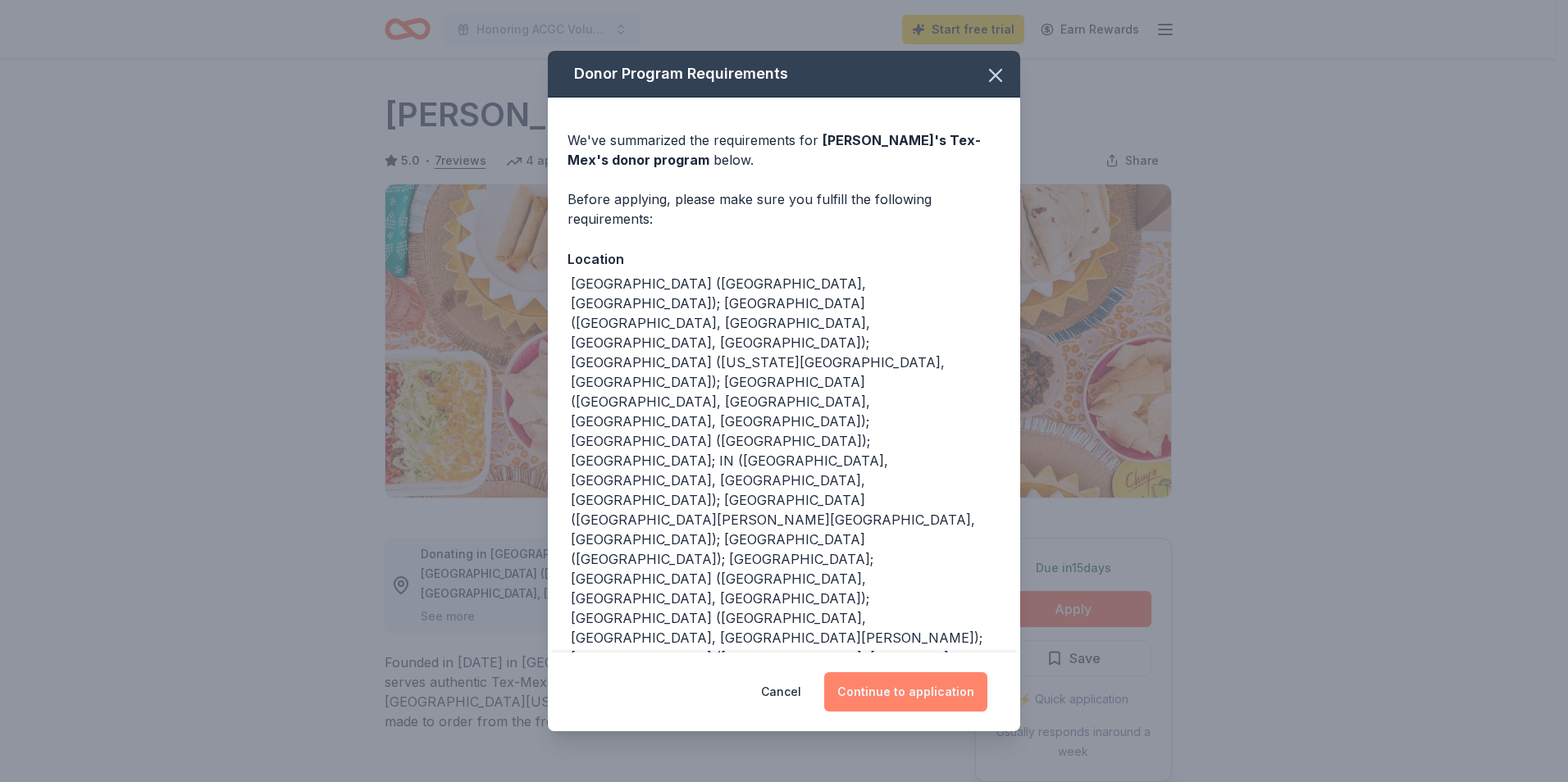
click at [927, 673] on button "Continue to application" at bounding box center [905, 692] width 163 height 39
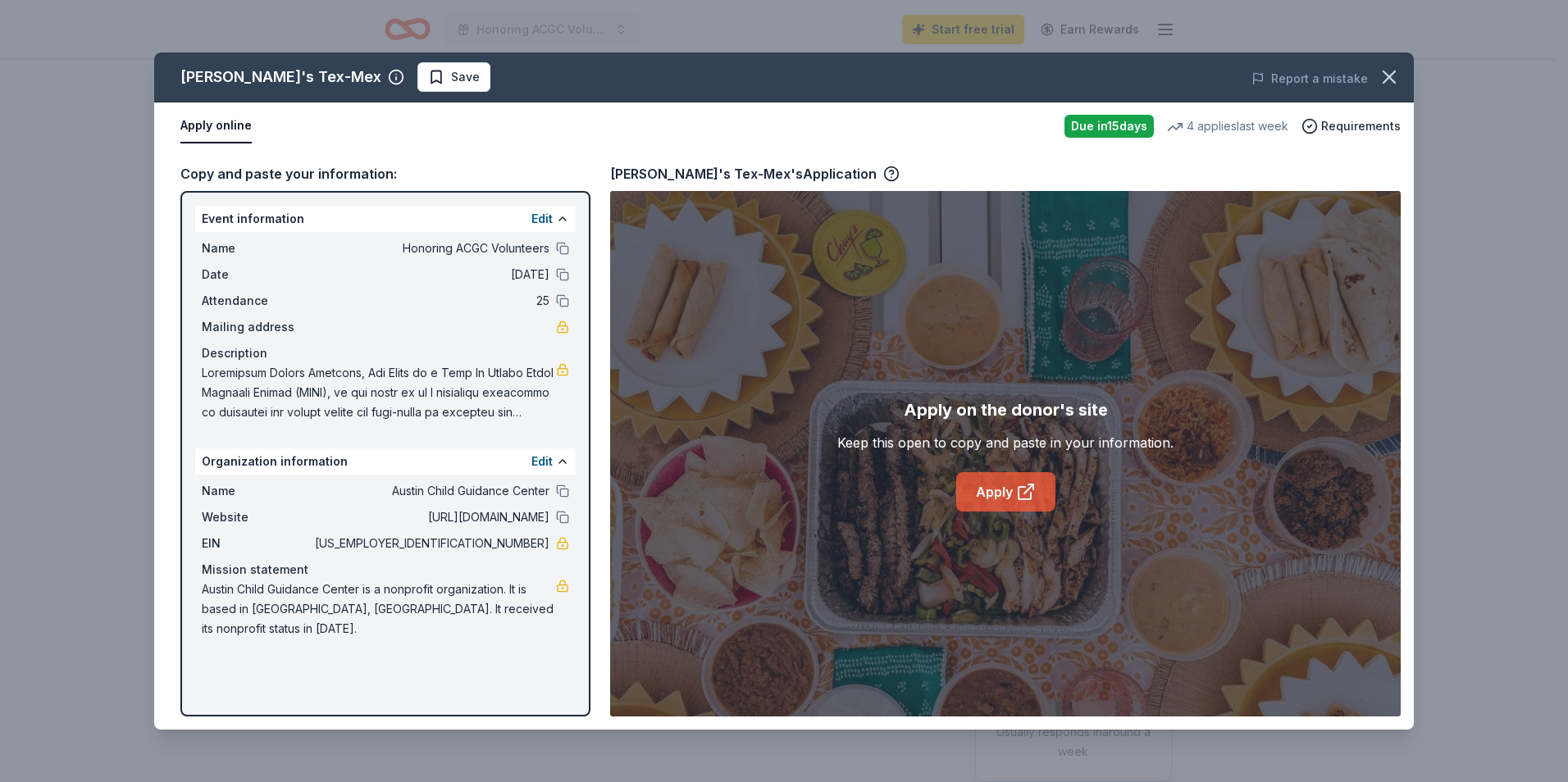
click at [994, 495] on link "Apply" at bounding box center [1006, 491] width 99 height 39
click at [1011, 489] on link "Apply" at bounding box center [1006, 491] width 99 height 39
drag, startPoint x: 526, startPoint y: 412, endPoint x: 331, endPoint y: 391, distance: 196.1
click at [331, 391] on span at bounding box center [378, 393] width 355 height 59
click at [541, 215] on button "Edit" at bounding box center [542, 219] width 21 height 20
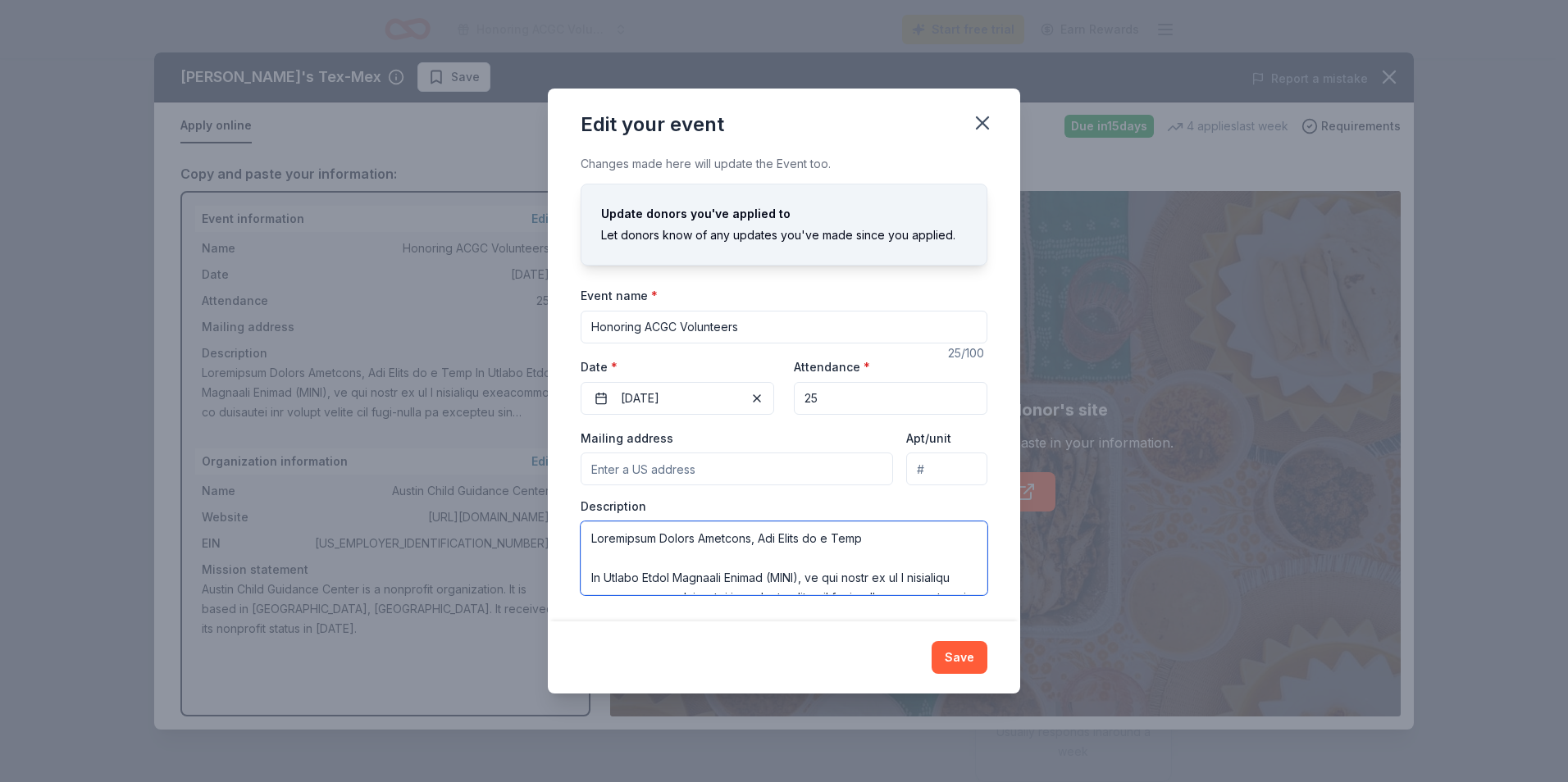
drag, startPoint x: 596, startPoint y: 535, endPoint x: 714, endPoint y: 549, distance: 118.8
click at [714, 549] on textarea at bounding box center [784, 558] width 407 height 74
click at [633, 554] on textarea at bounding box center [784, 558] width 407 height 74
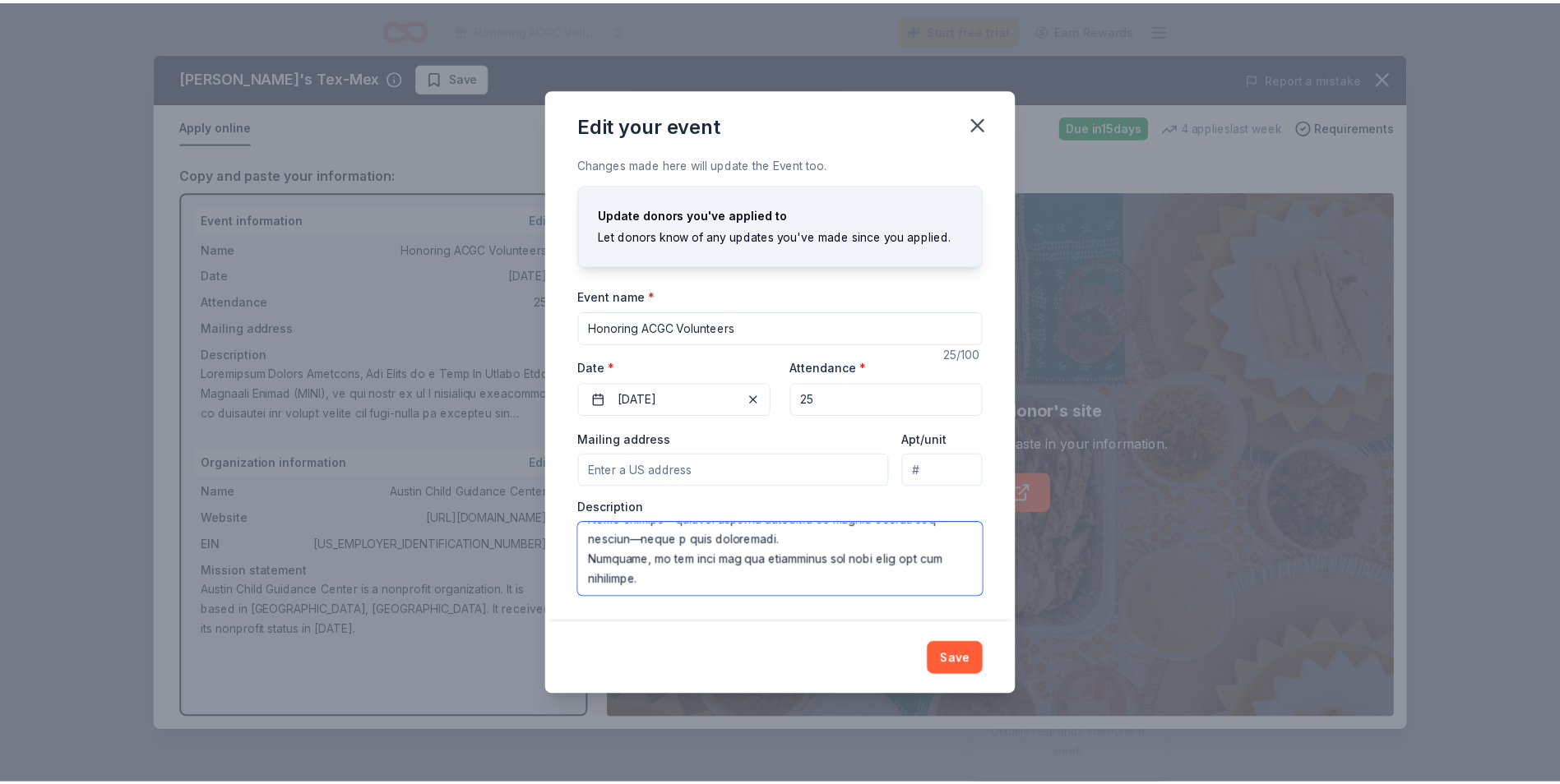
scroll to position [1086, 0]
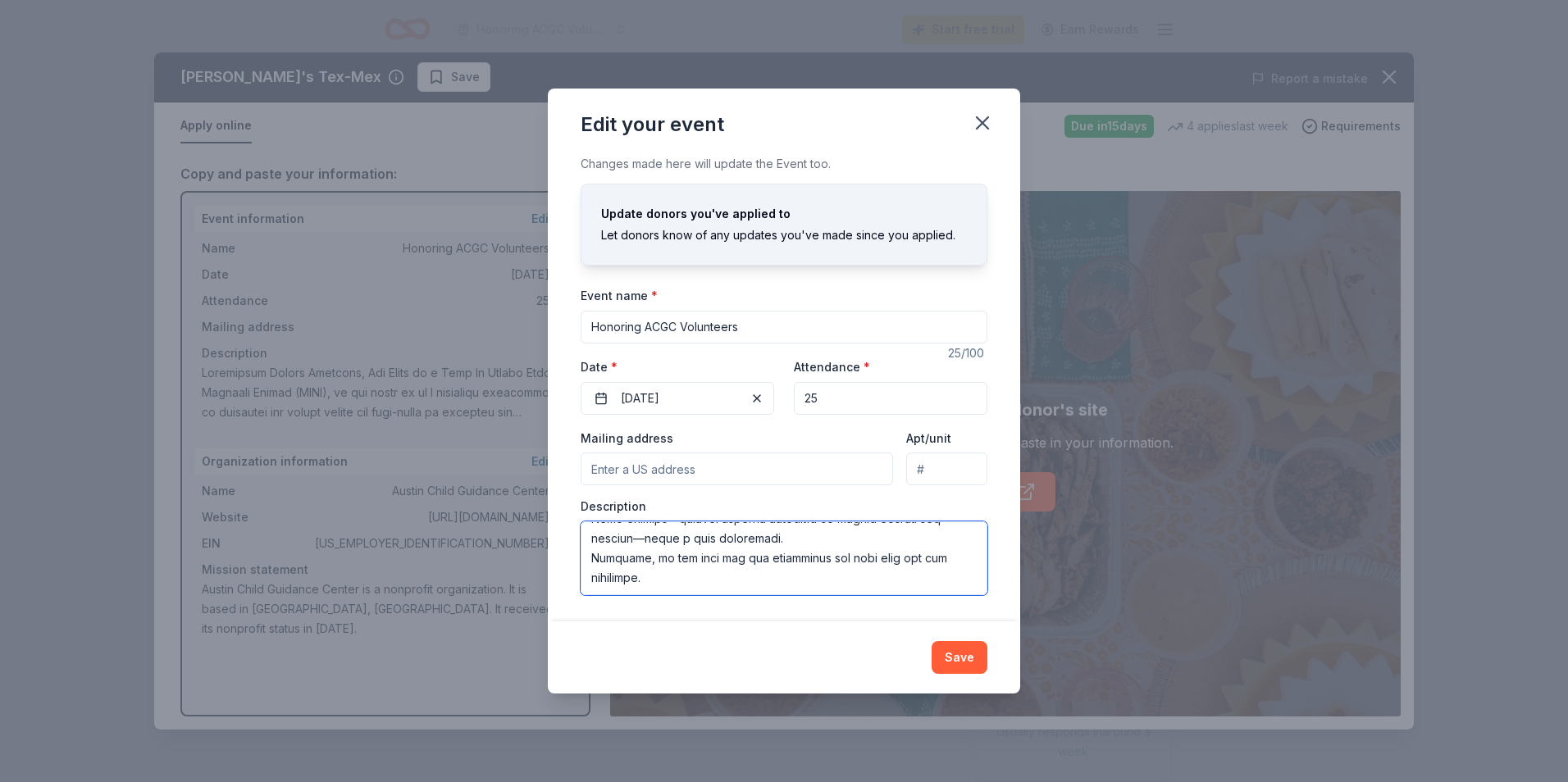
drag, startPoint x: 590, startPoint y: 540, endPoint x: 892, endPoint y: 558, distance: 302.5
click at [892, 558] on textarea at bounding box center [784, 558] width 407 height 74
click at [986, 114] on icon "button" at bounding box center [982, 122] width 23 height 23
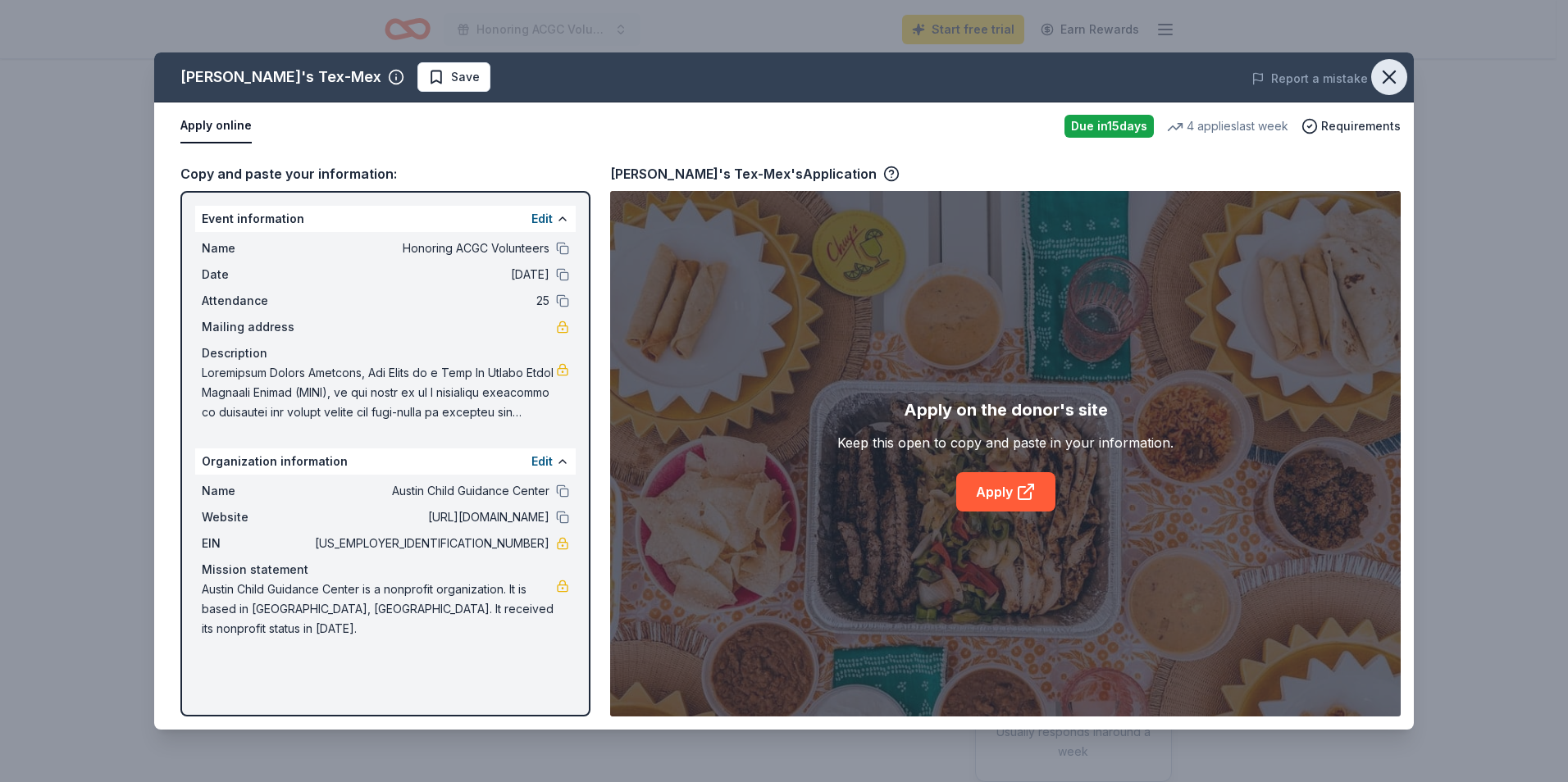
click at [1399, 78] on icon "button" at bounding box center [1388, 77] width 23 height 23
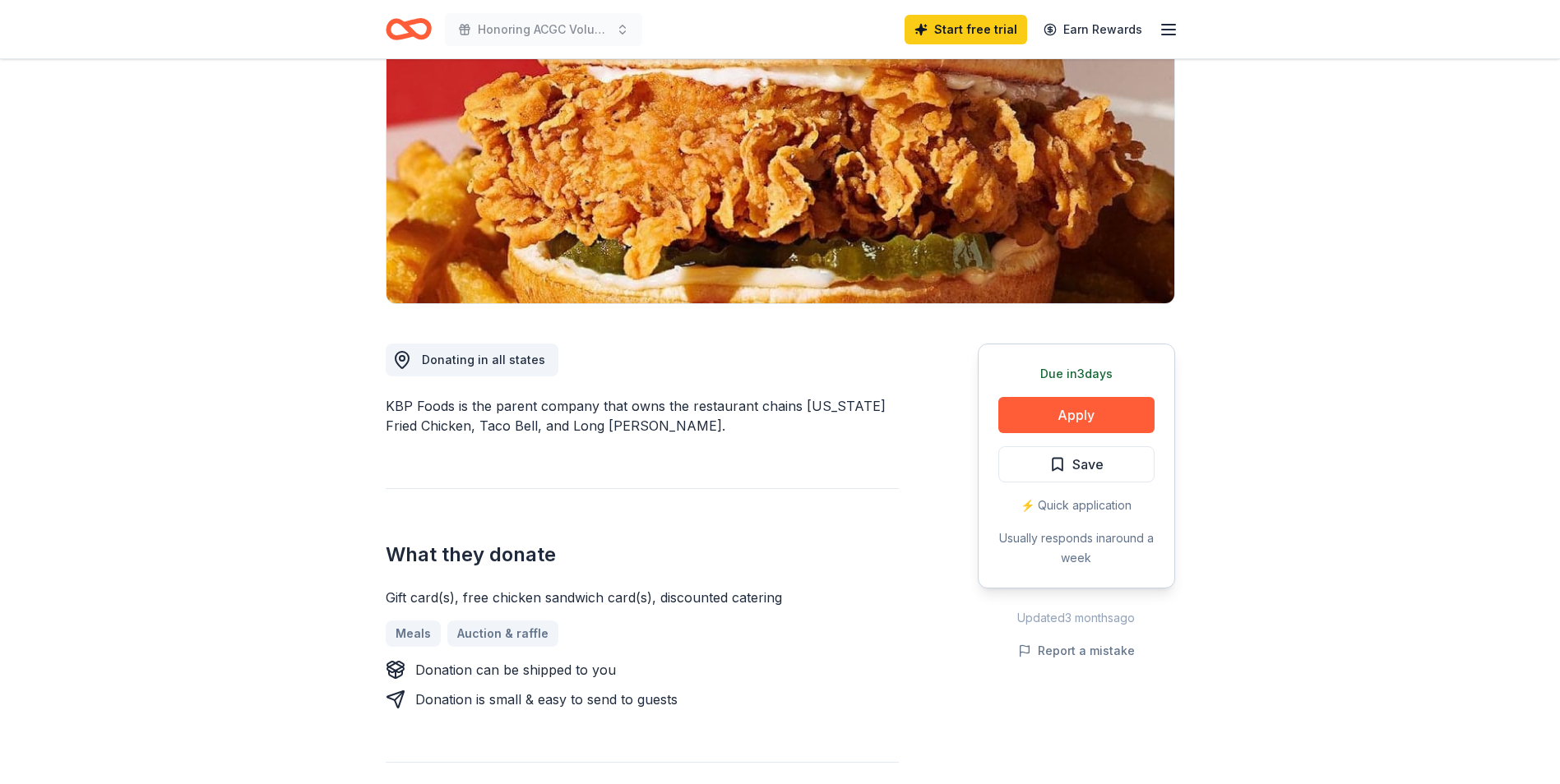
scroll to position [247, 0]
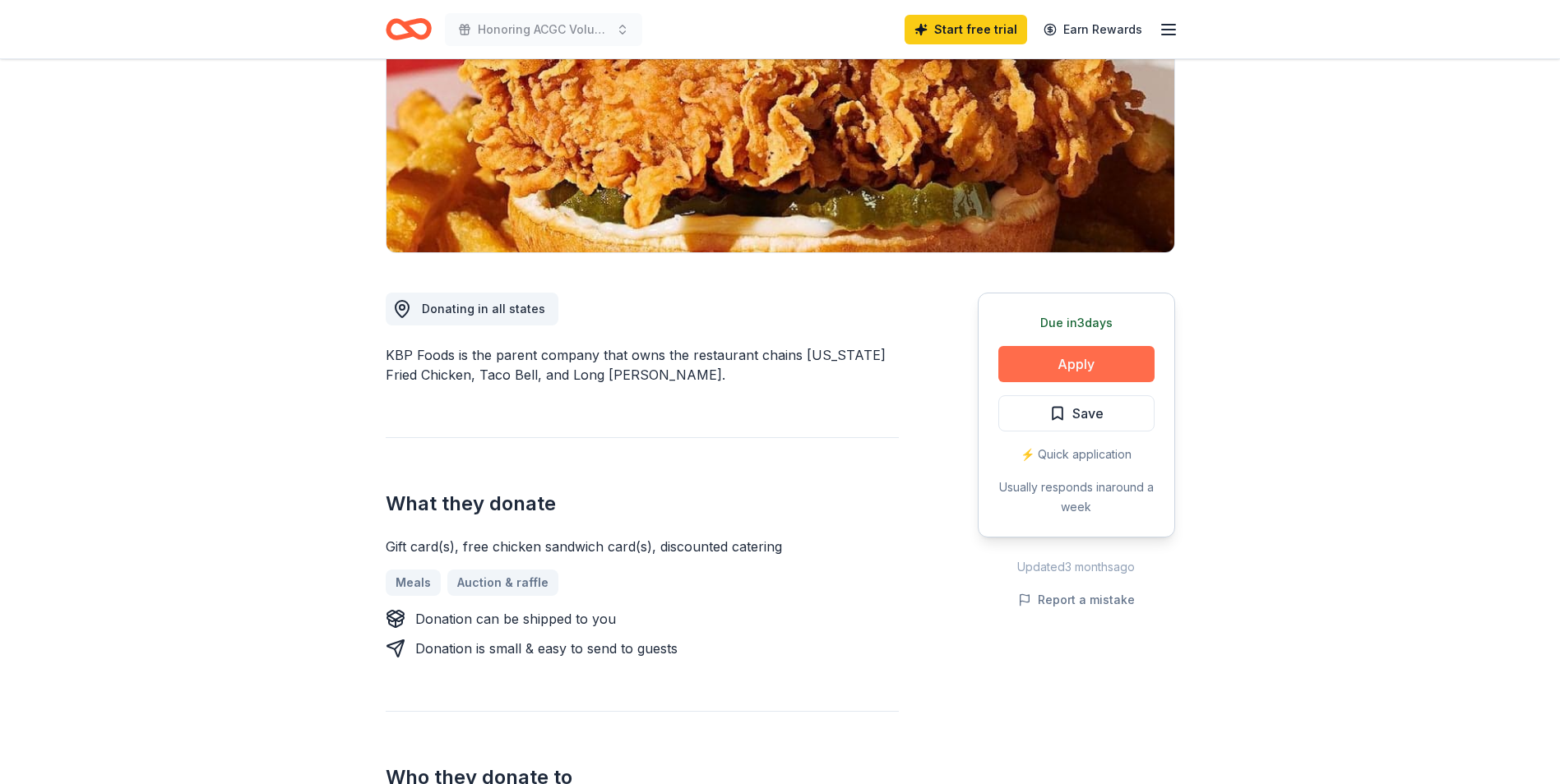
click at [1117, 364] on button "Apply" at bounding box center [1076, 365] width 156 height 37
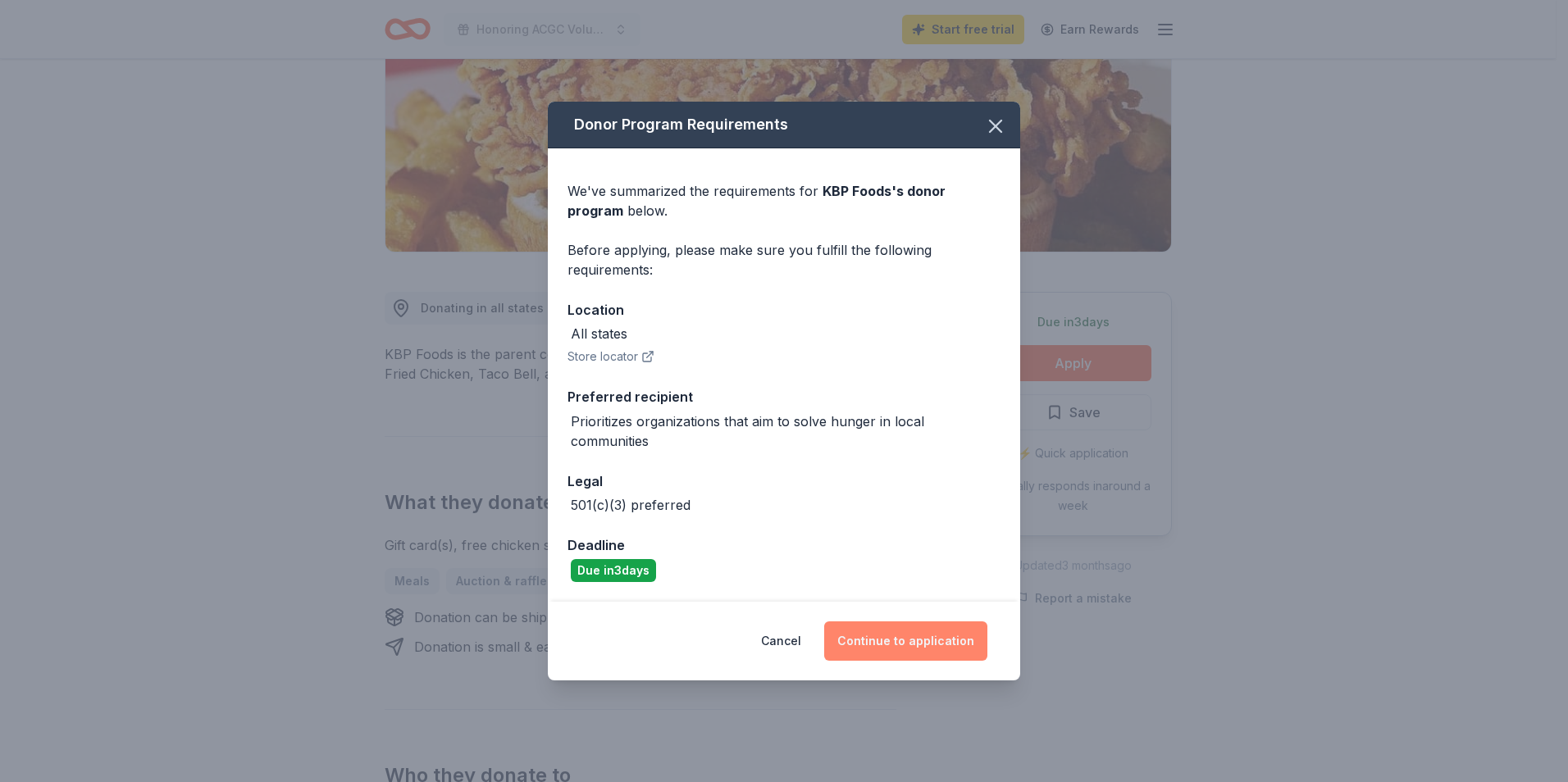
click at [943, 634] on button "Continue to application" at bounding box center [905, 641] width 163 height 39
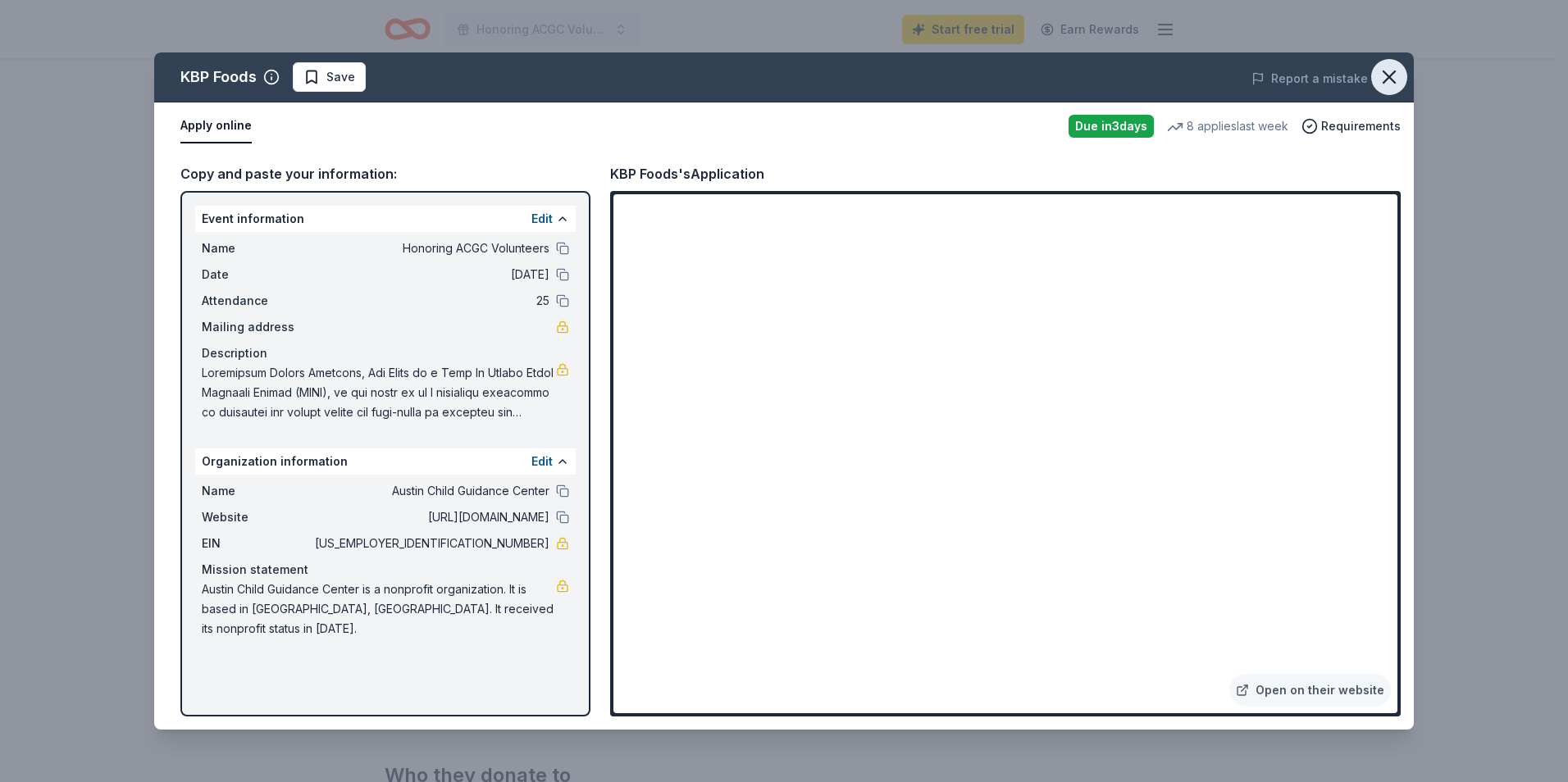
click at [1399, 76] on icon "button" at bounding box center [1388, 77] width 23 height 23
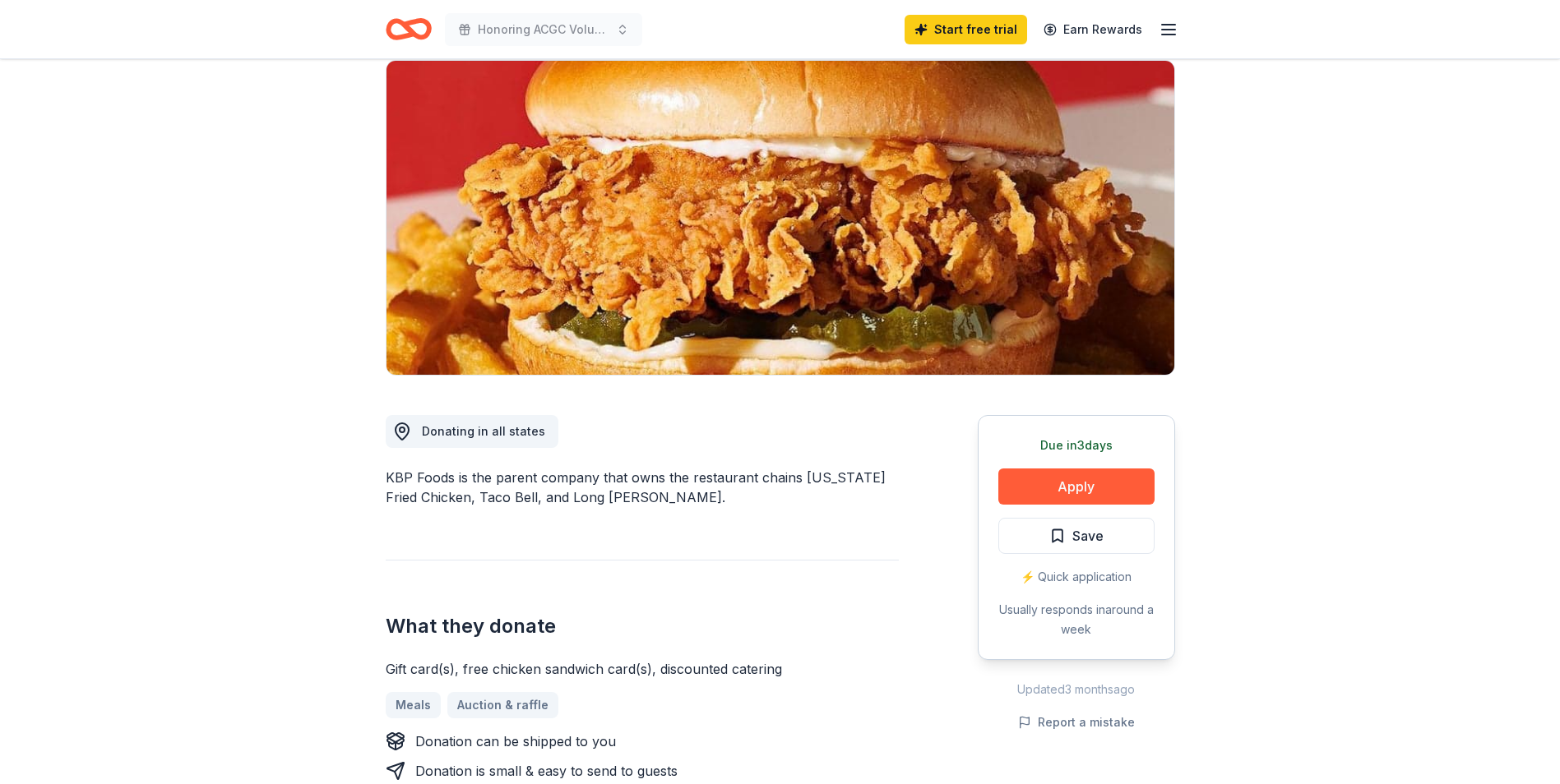
scroll to position [0, 0]
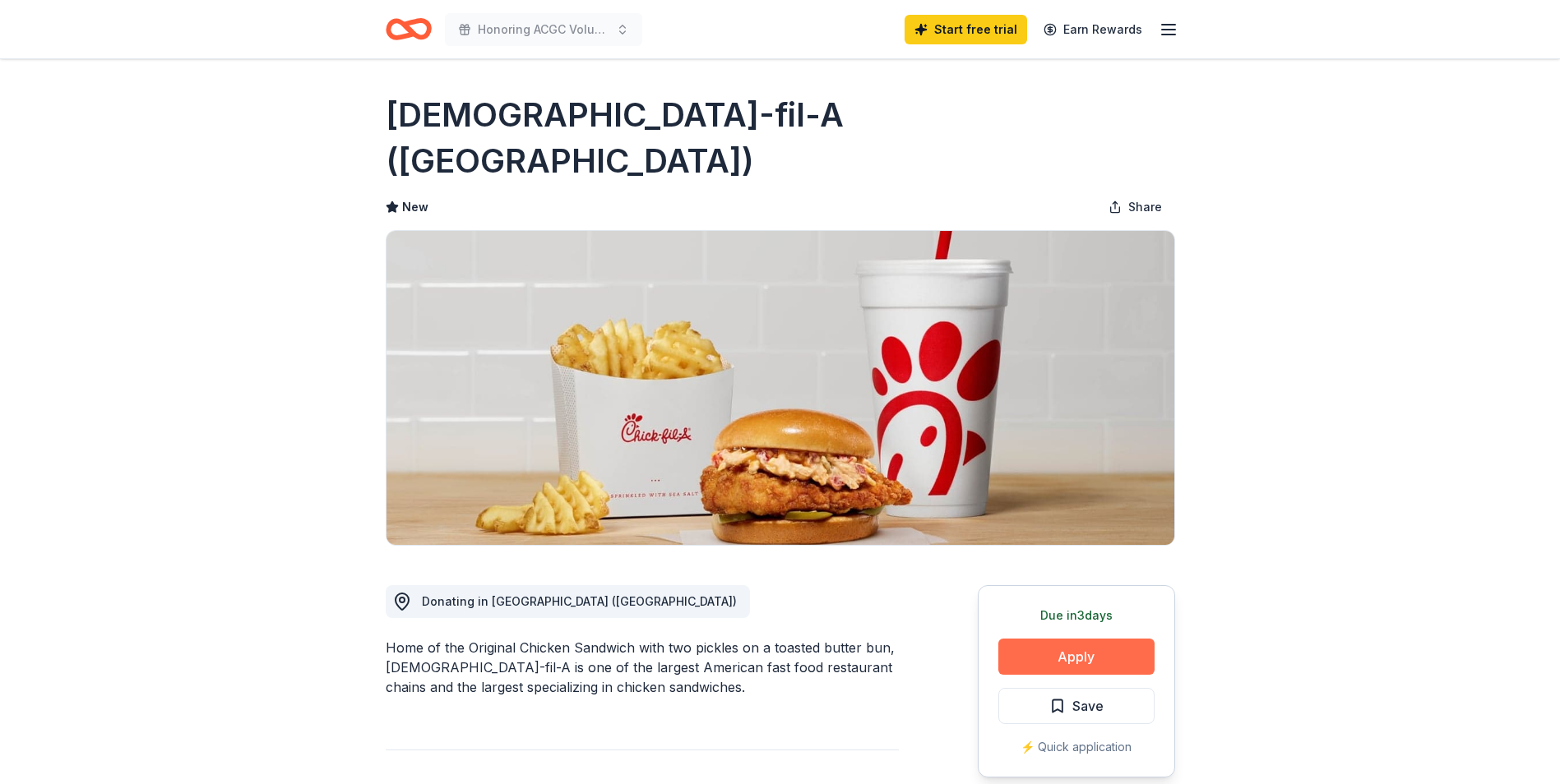
click at [1086, 639] on button "Apply" at bounding box center [1076, 657] width 156 height 37
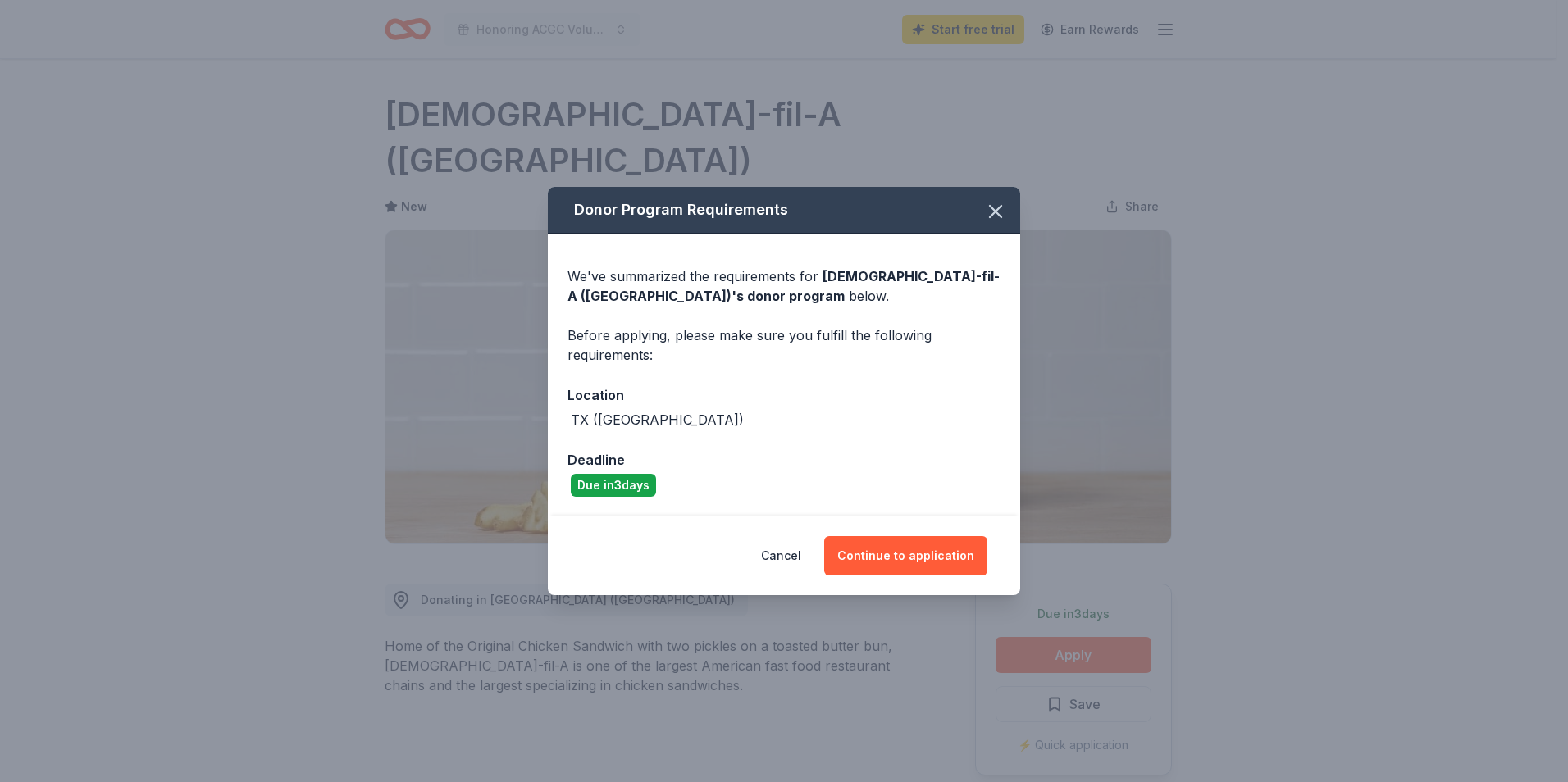
click at [938, 527] on div "Cancel Continue to application" at bounding box center [784, 556] width 472 height 78
drag, startPoint x: 938, startPoint y: 527, endPoint x: 932, endPoint y: 543, distance: 17.1
click at [932, 543] on button "Continue to application" at bounding box center [905, 555] width 163 height 39
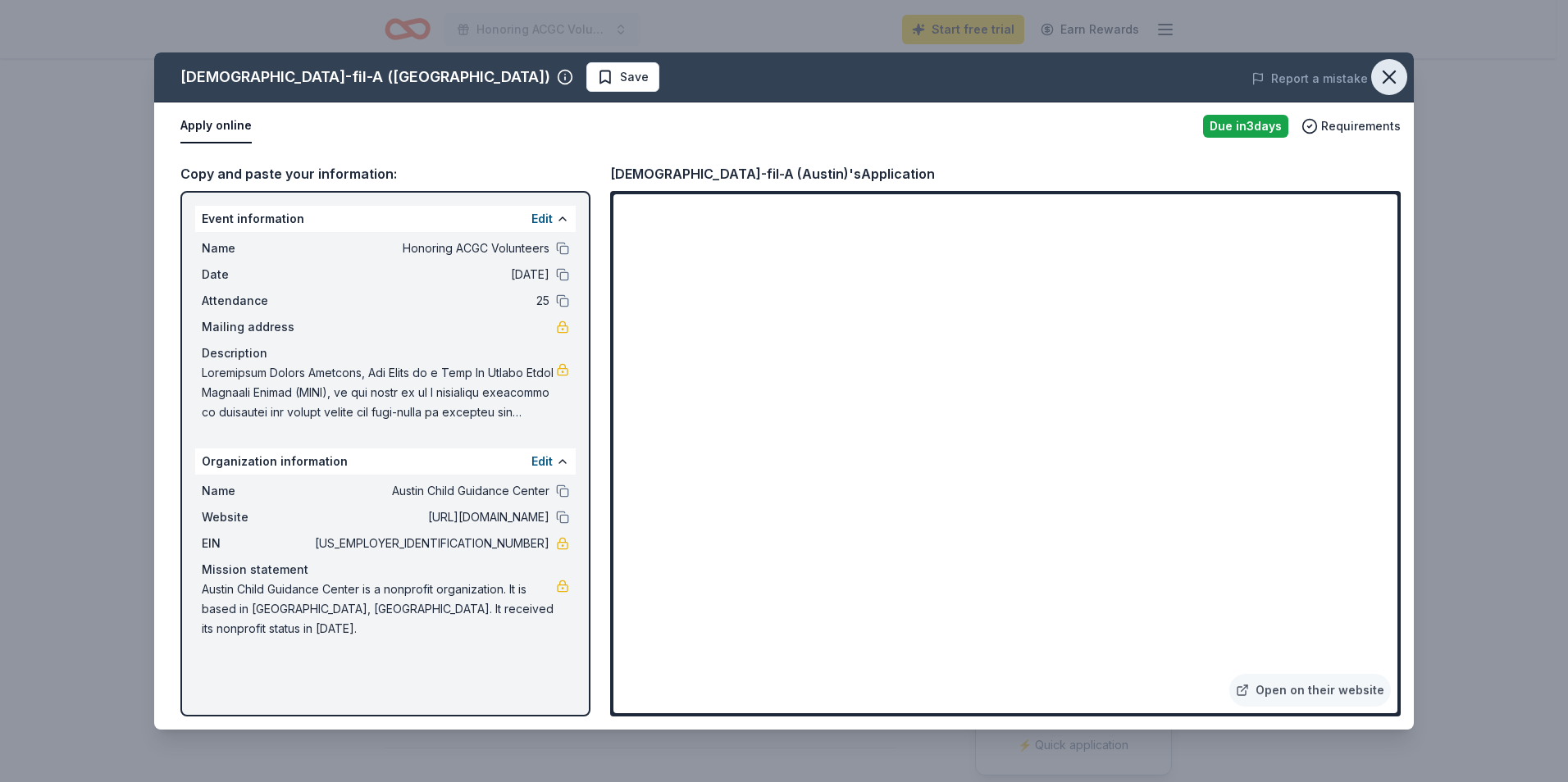
click at [1392, 73] on icon "button" at bounding box center [1388, 77] width 23 height 23
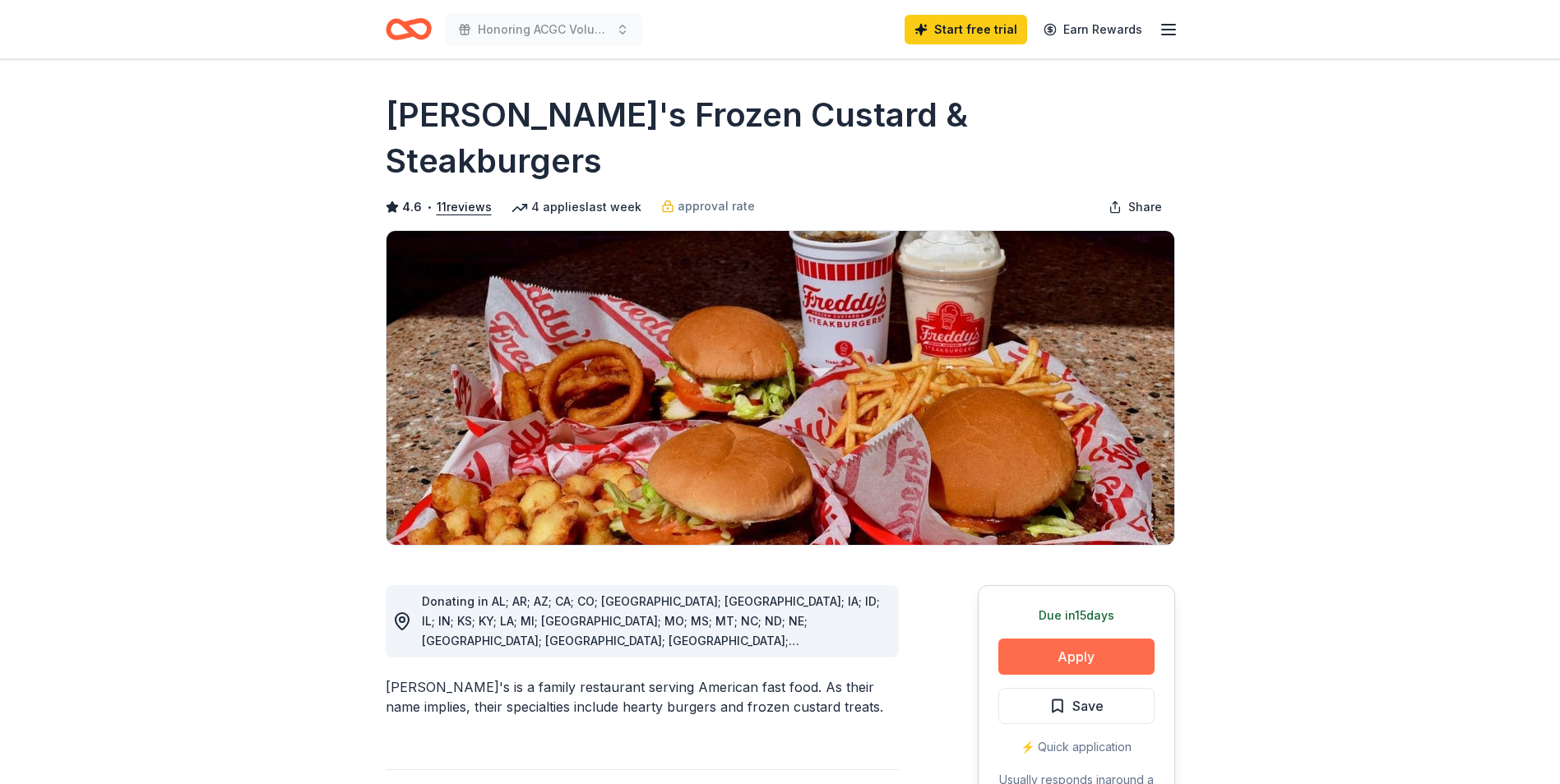
click at [1085, 639] on button "Apply" at bounding box center [1076, 657] width 156 height 37
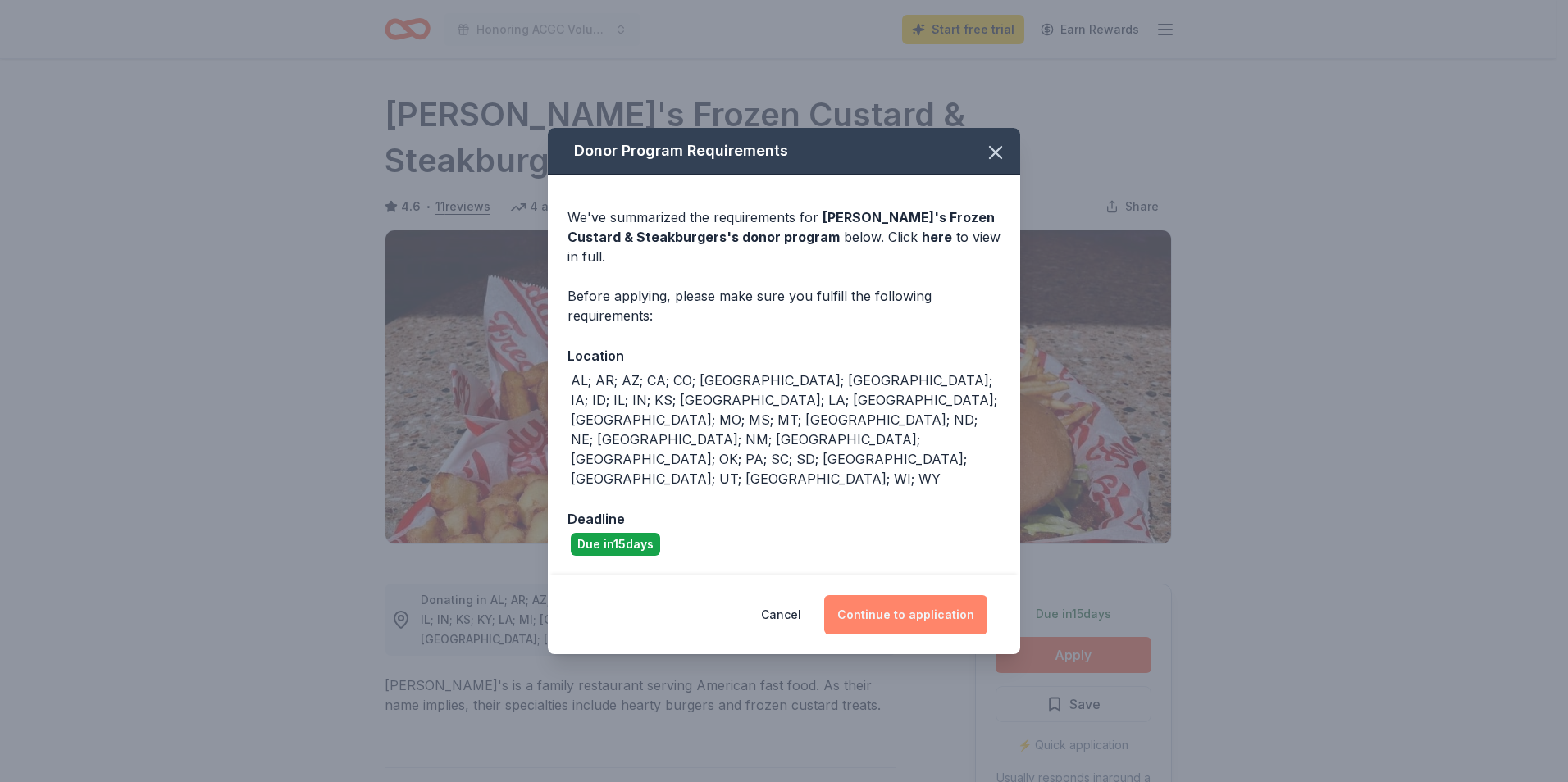
click at [941, 595] on button "Continue to application" at bounding box center [905, 614] width 163 height 39
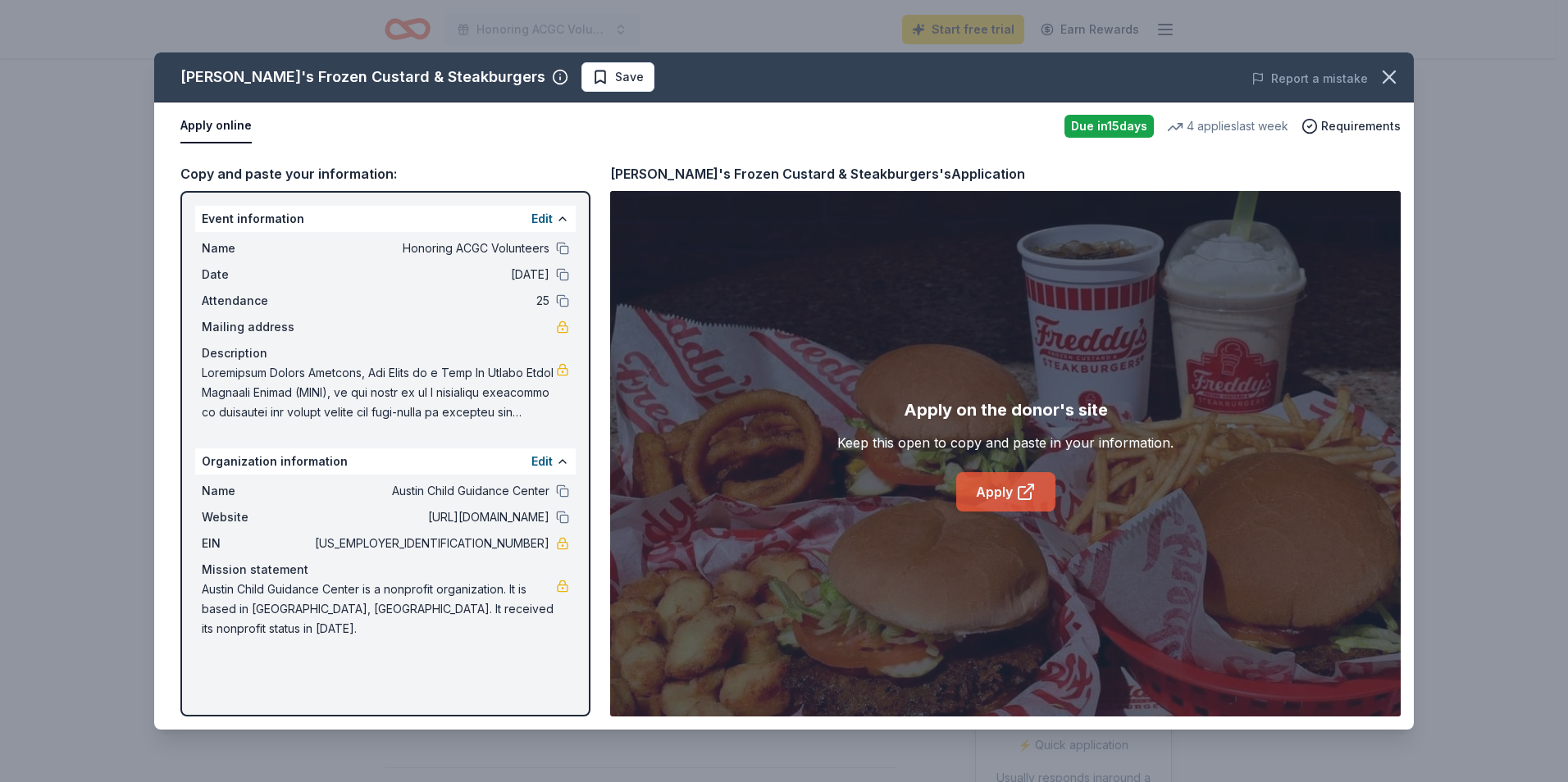
click at [1014, 486] on link "Apply" at bounding box center [1006, 491] width 99 height 39
click at [551, 220] on button "Edit" at bounding box center [542, 219] width 21 height 20
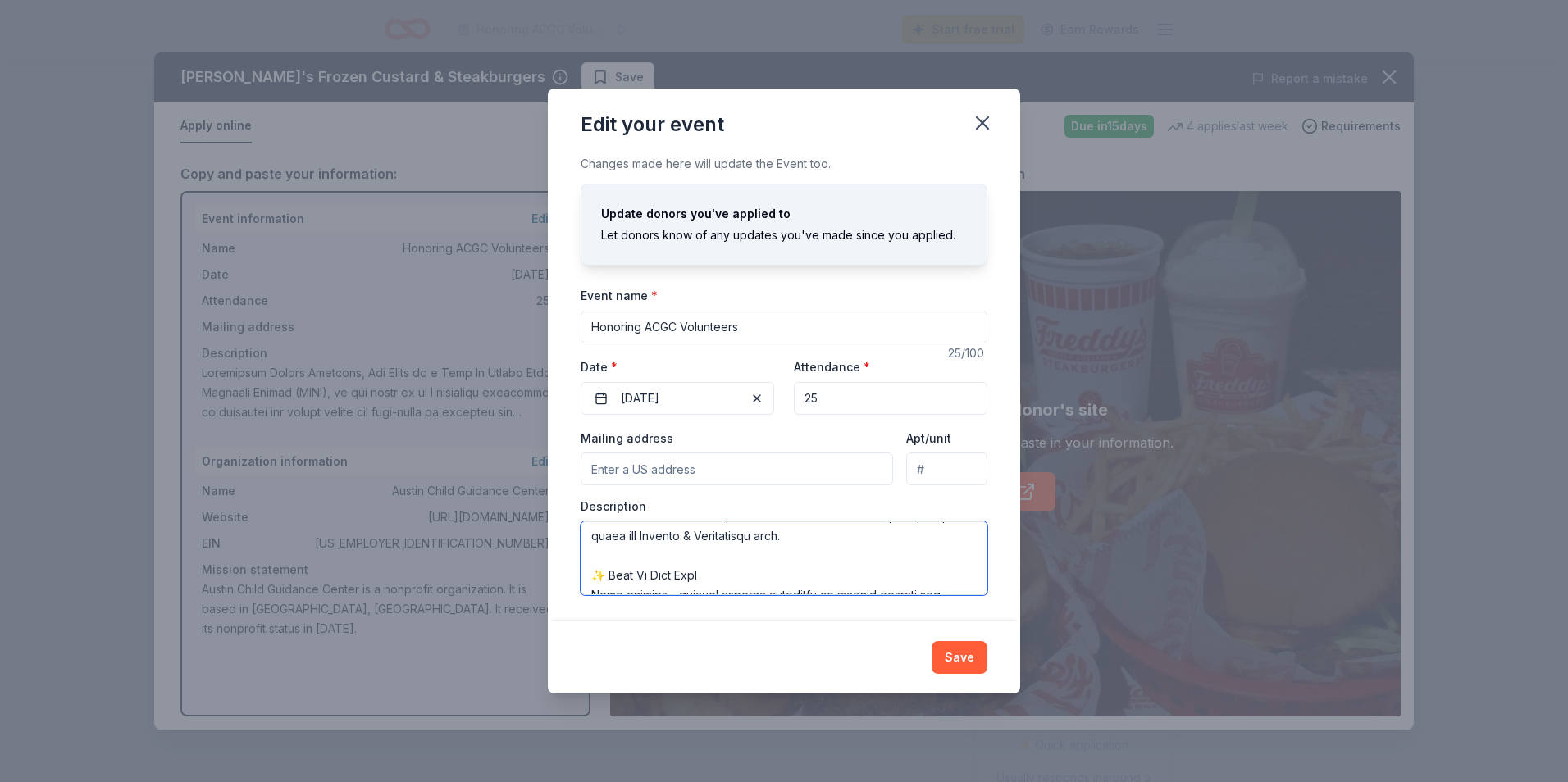
scroll to position [1083, 0]
drag, startPoint x: 592, startPoint y: 540, endPoint x: 950, endPoint y: 605, distance: 363.9
click at [950, 605] on div "Changes made here will update the Event too. Update donors you've applied to Le…" at bounding box center [784, 387] width 472 height 467
click at [736, 571] on textarea at bounding box center [784, 558] width 407 height 74
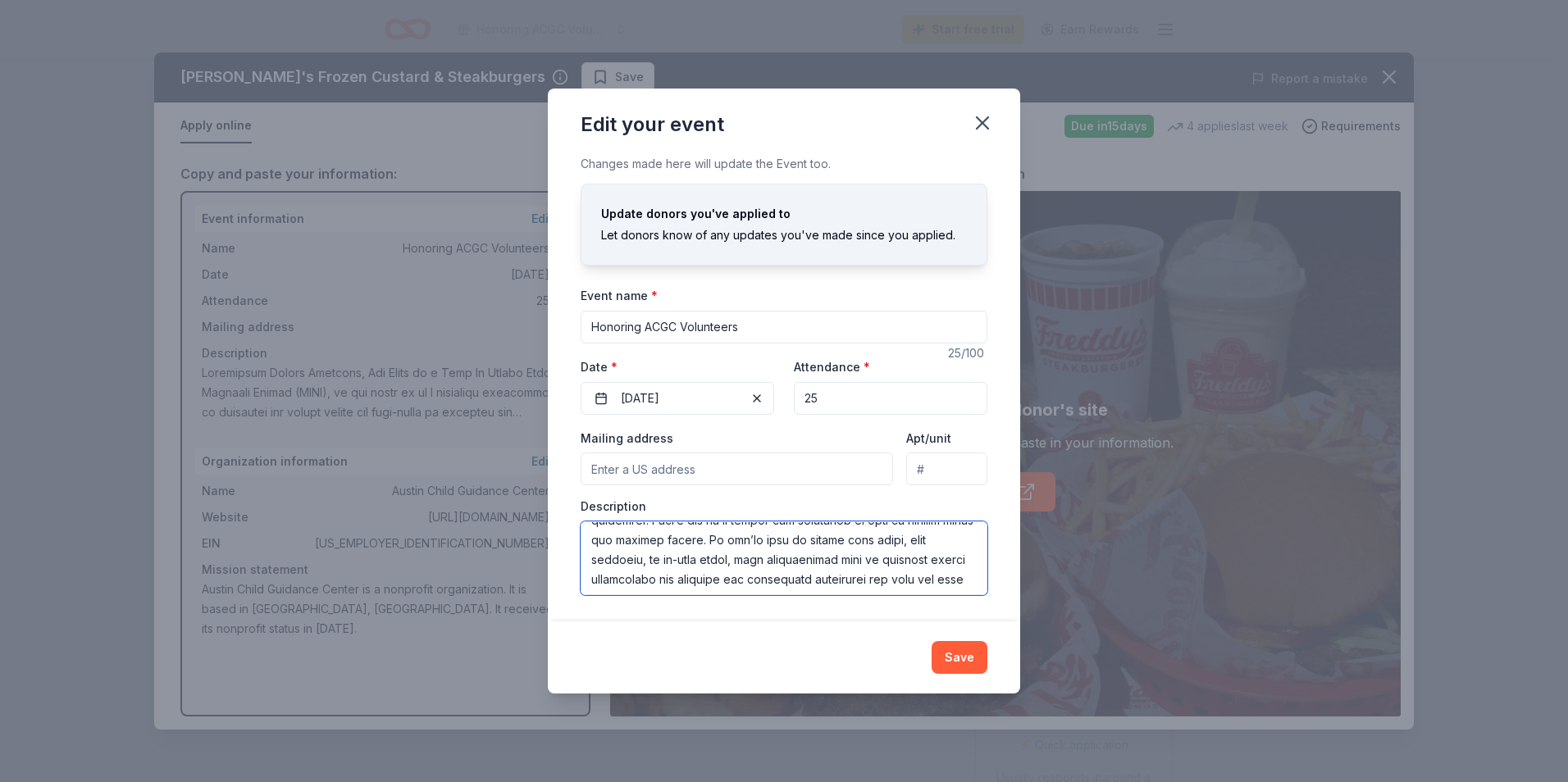
scroll to position [0, 0]
drag, startPoint x: 642, startPoint y: 581, endPoint x: 576, endPoint y: 485, distance: 116.5
click at [576, 485] on div "Changes made here will update the Event too. Update donors you've applied to Le…" at bounding box center [784, 387] width 472 height 467
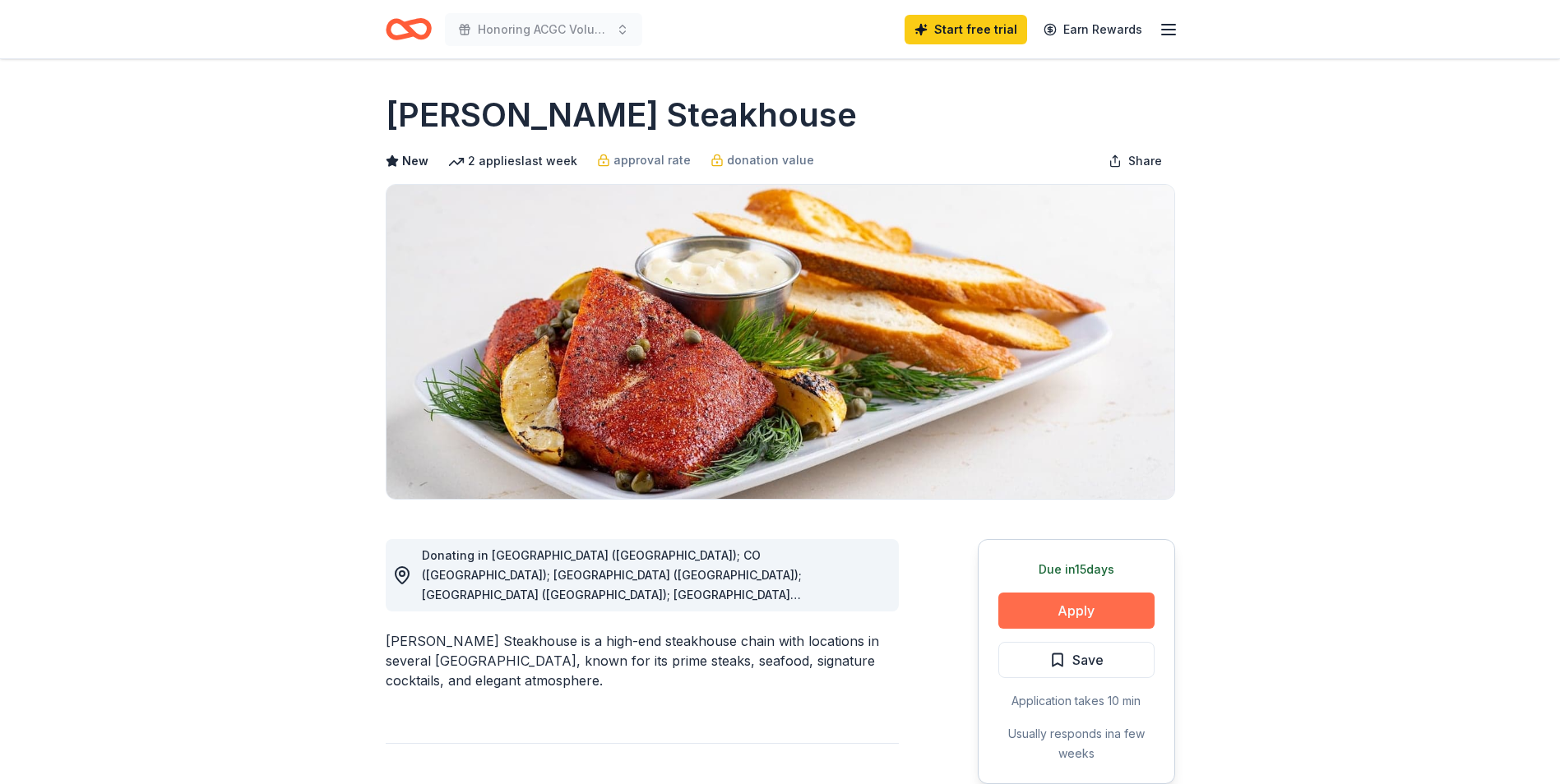
click at [1066, 616] on button "Apply" at bounding box center [1076, 611] width 156 height 37
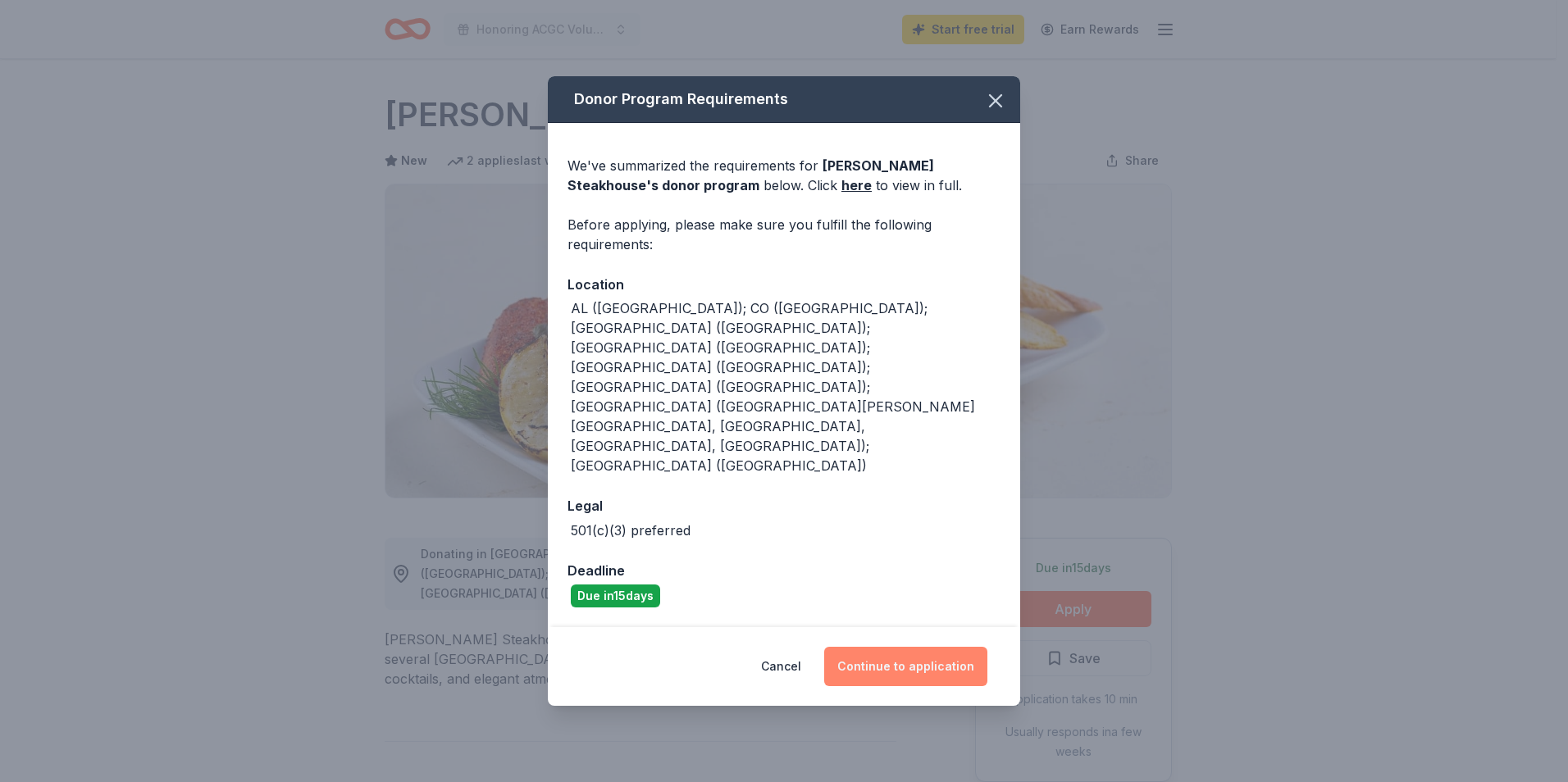
click at [923, 647] on button "Continue to application" at bounding box center [905, 666] width 163 height 39
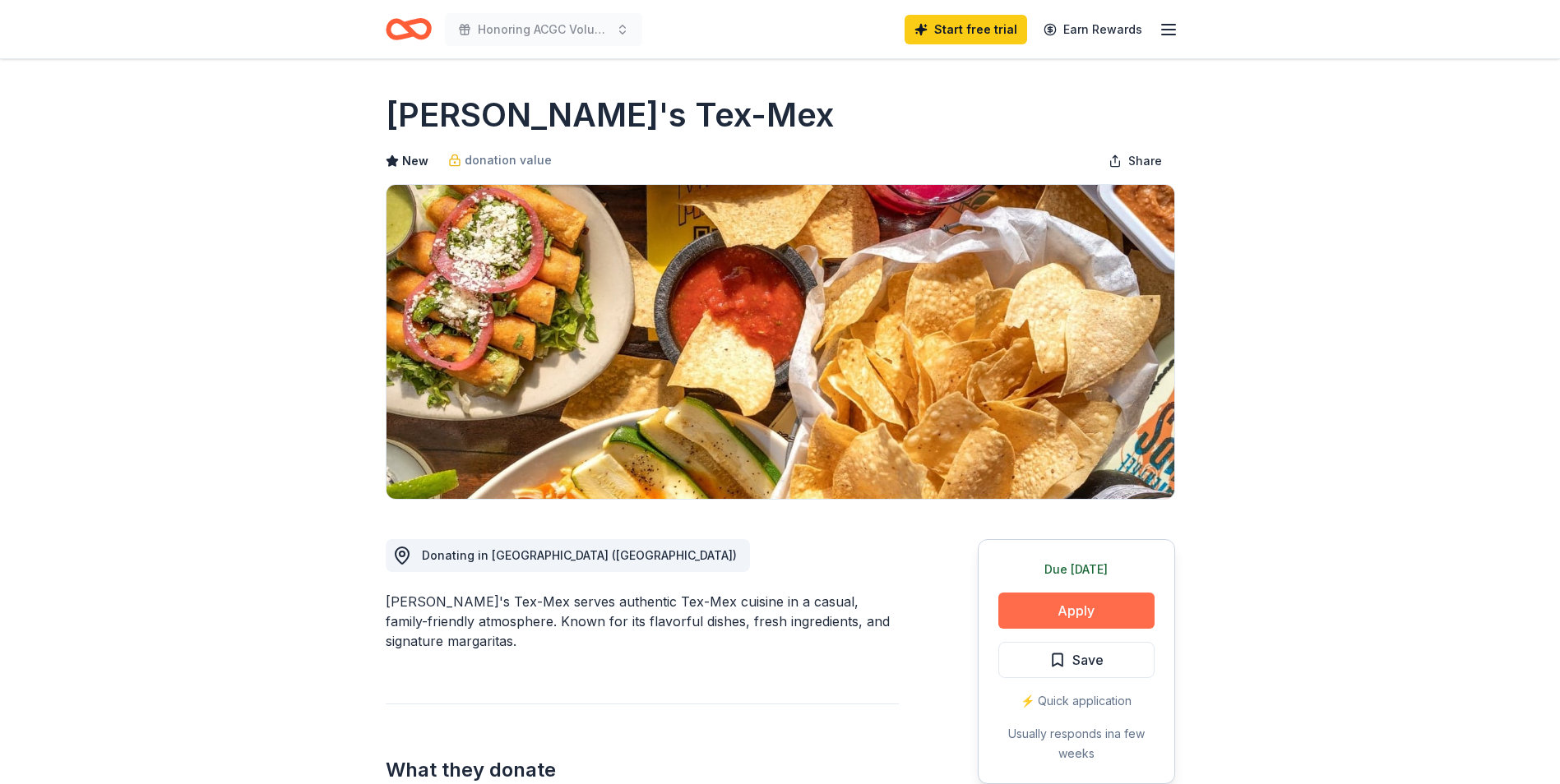
click at [1121, 608] on button "Apply" at bounding box center [1076, 611] width 156 height 37
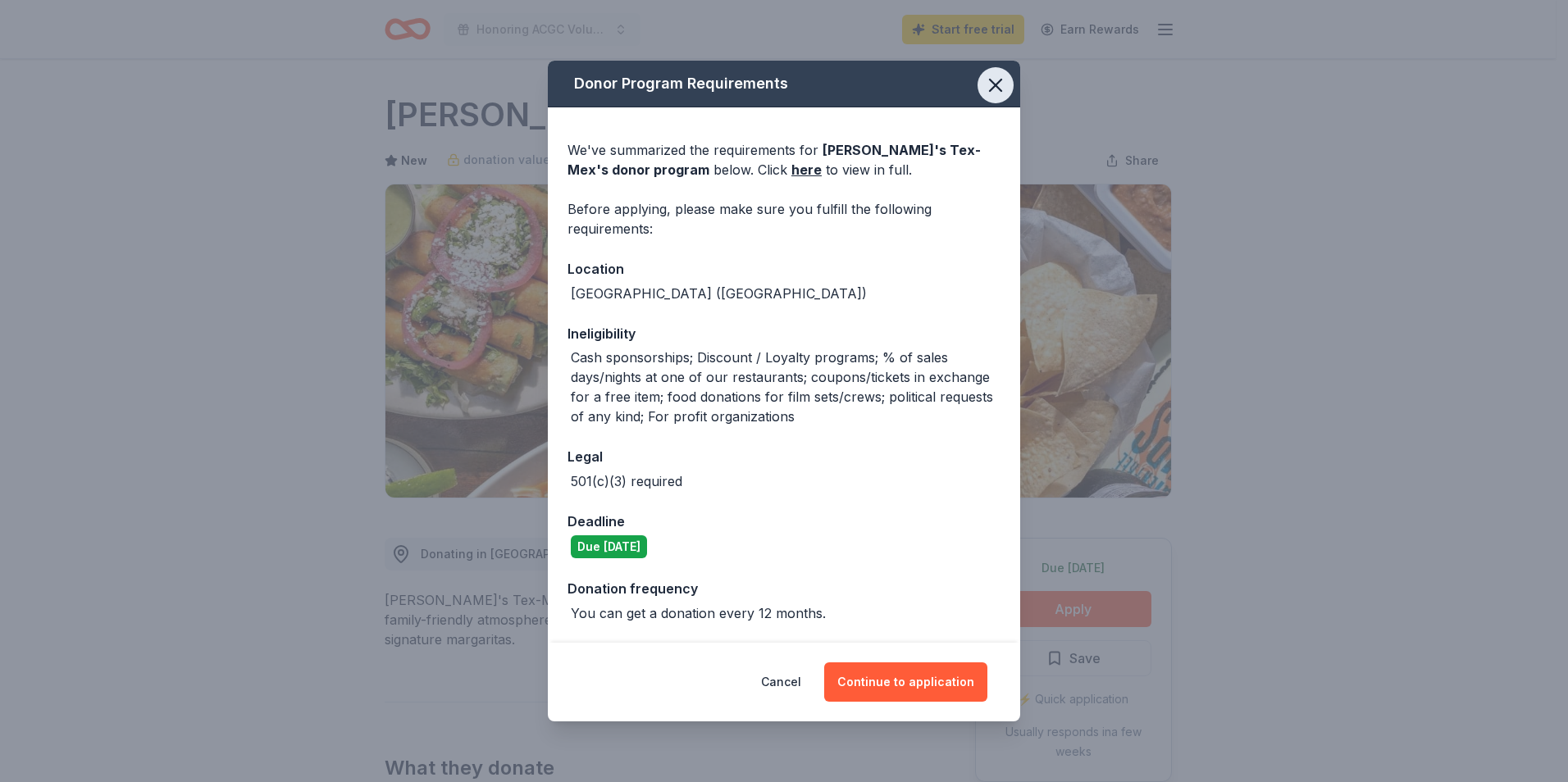
click at [992, 83] on icon "button" at bounding box center [995, 85] width 12 height 12
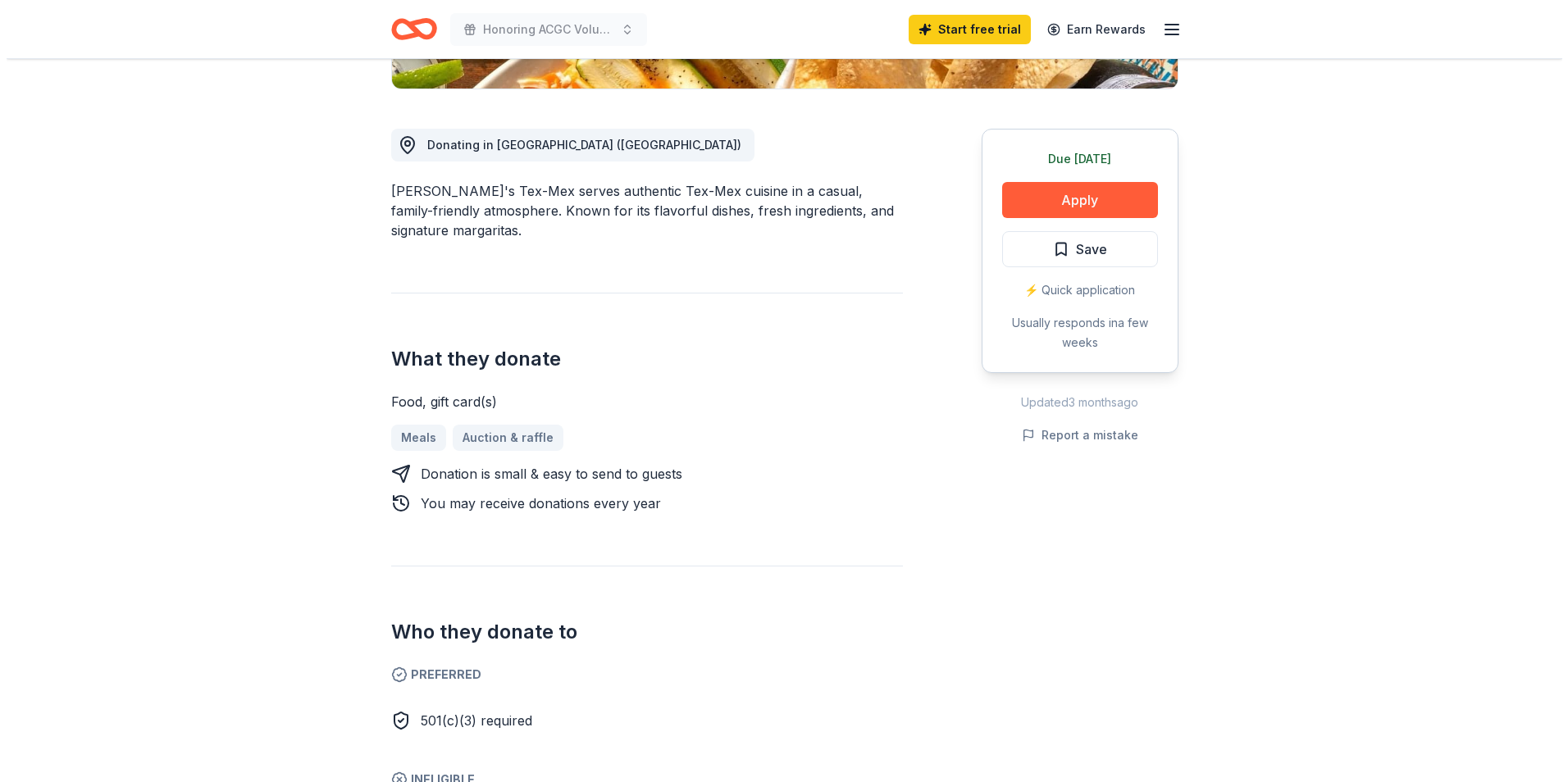
scroll to position [410, 0]
click at [1066, 203] on button "Apply" at bounding box center [1073, 200] width 156 height 36
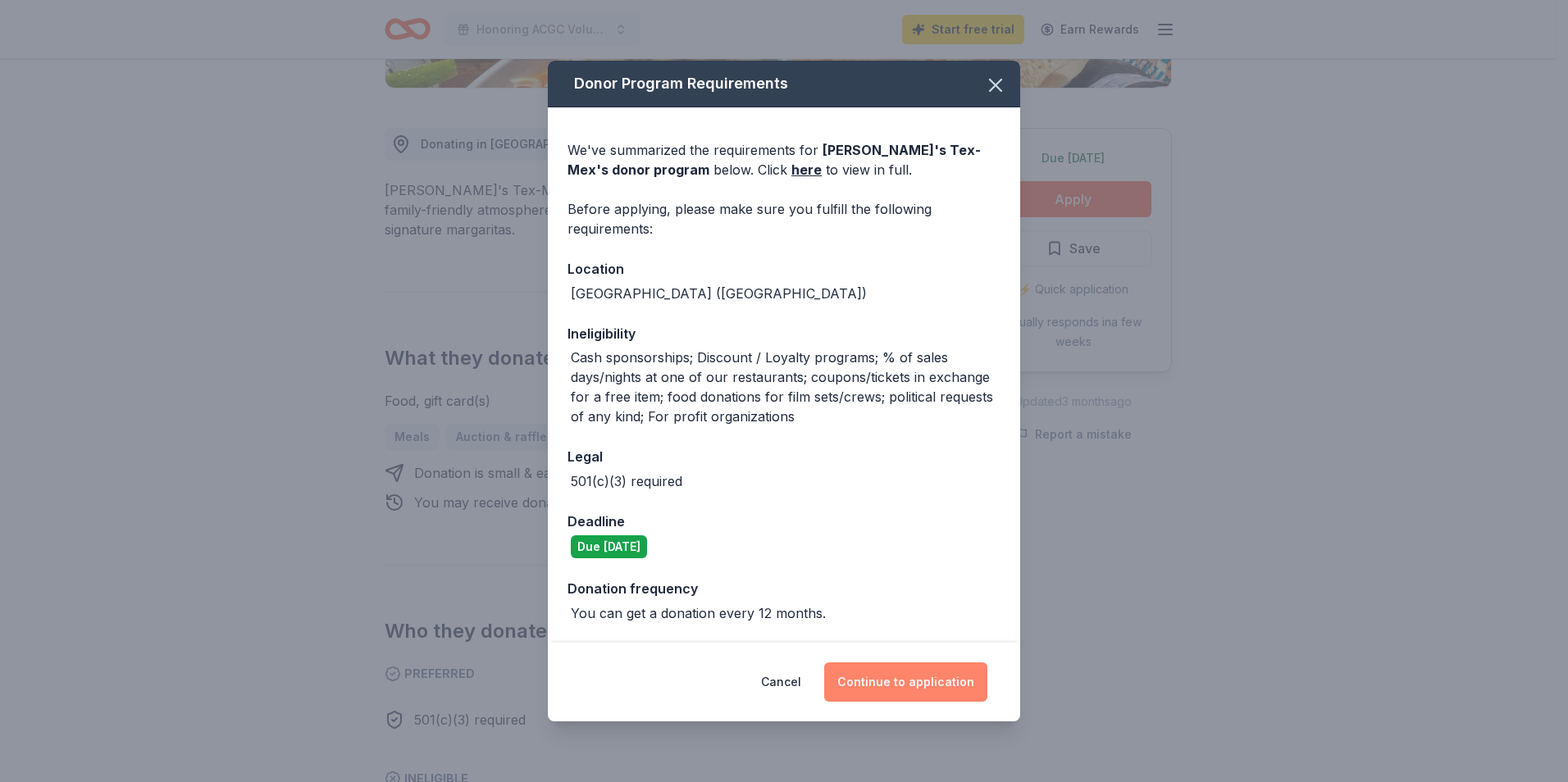
click at [932, 683] on button "Continue to application" at bounding box center [905, 682] width 163 height 39
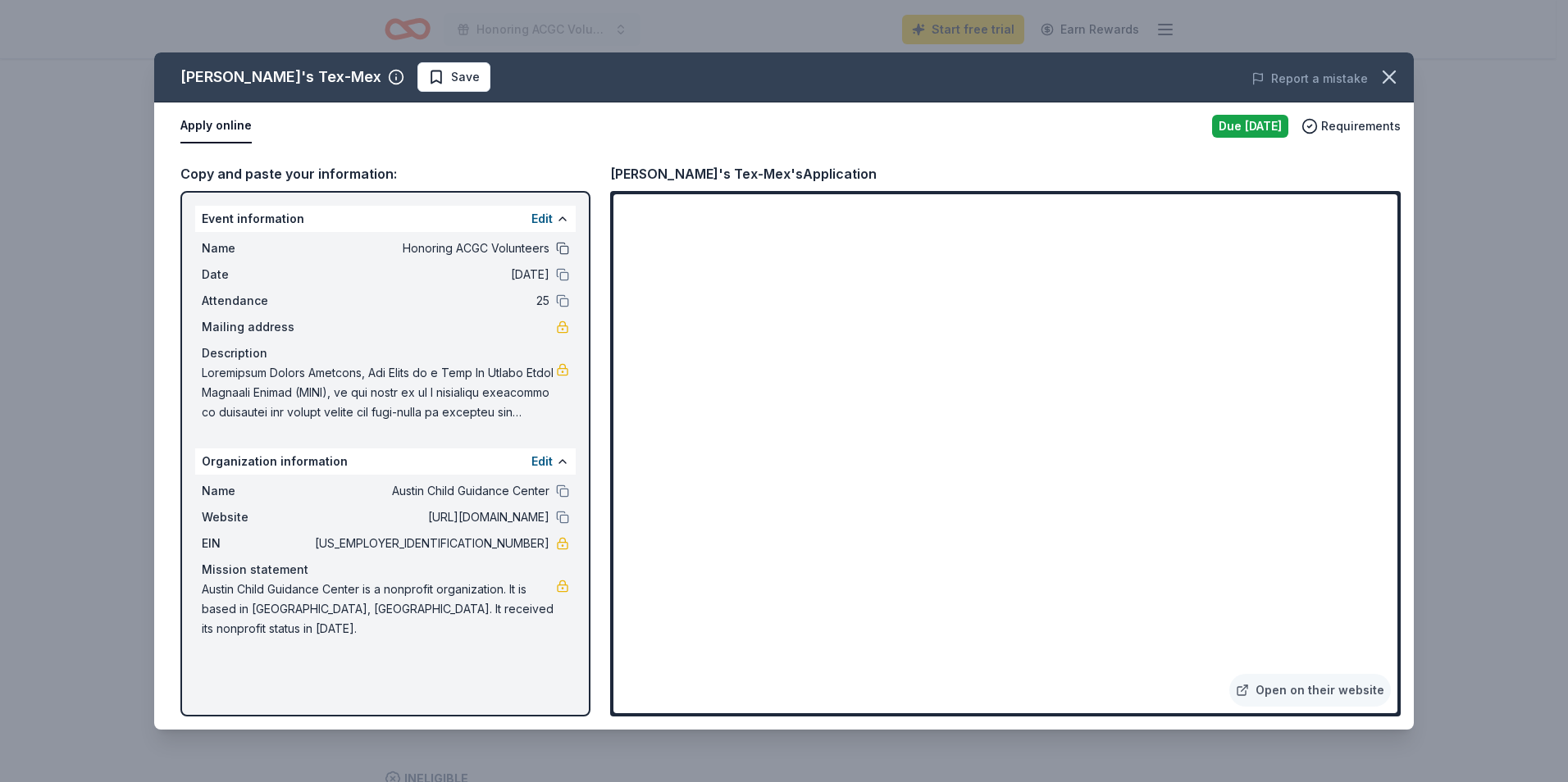
click at [566, 249] on button at bounding box center [562, 248] width 13 height 13
